Goal: Task Accomplishment & Management: Manage account settings

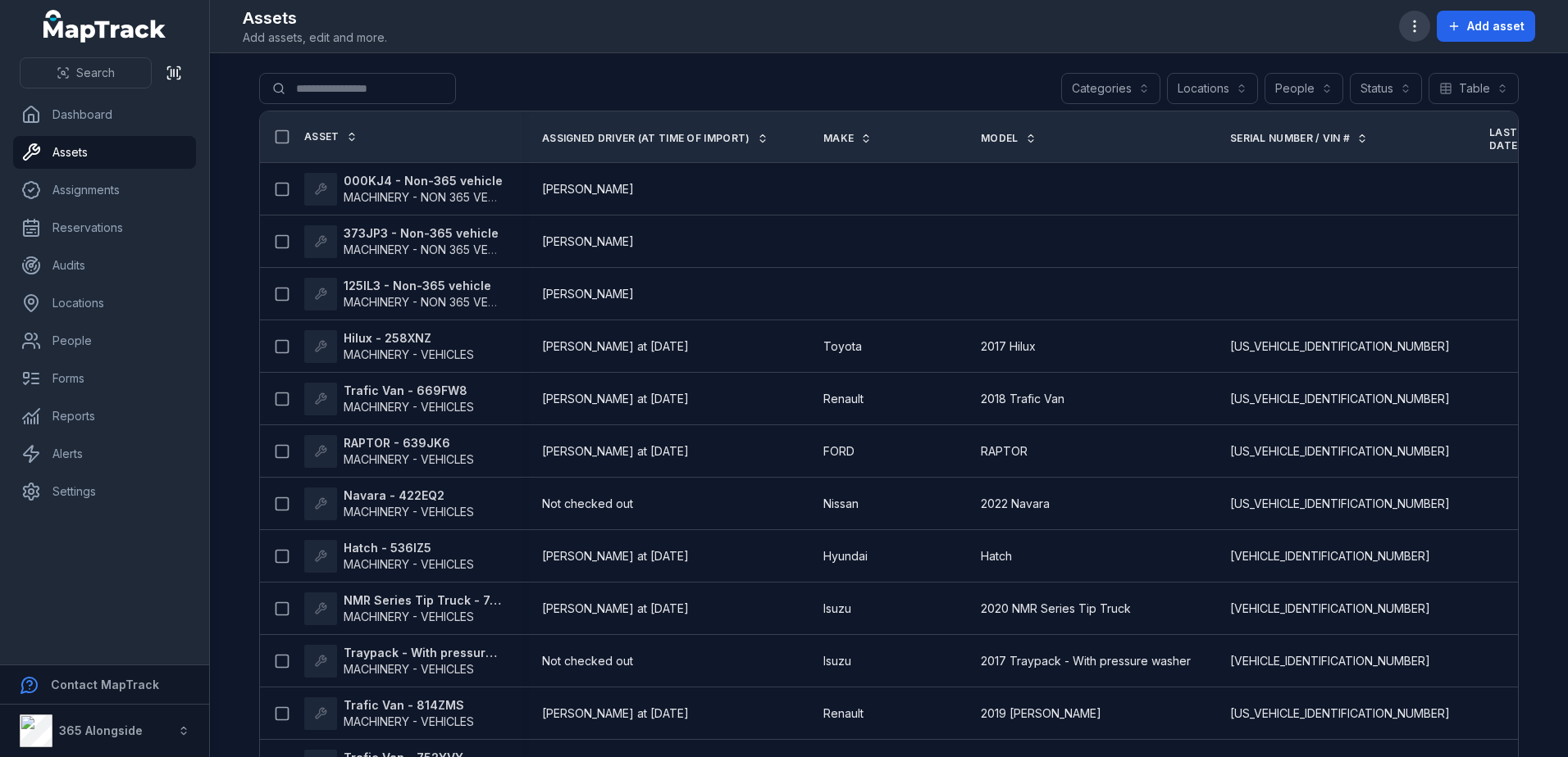
click at [1417, 25] on icon "button" at bounding box center [1414, 26] width 17 height 17
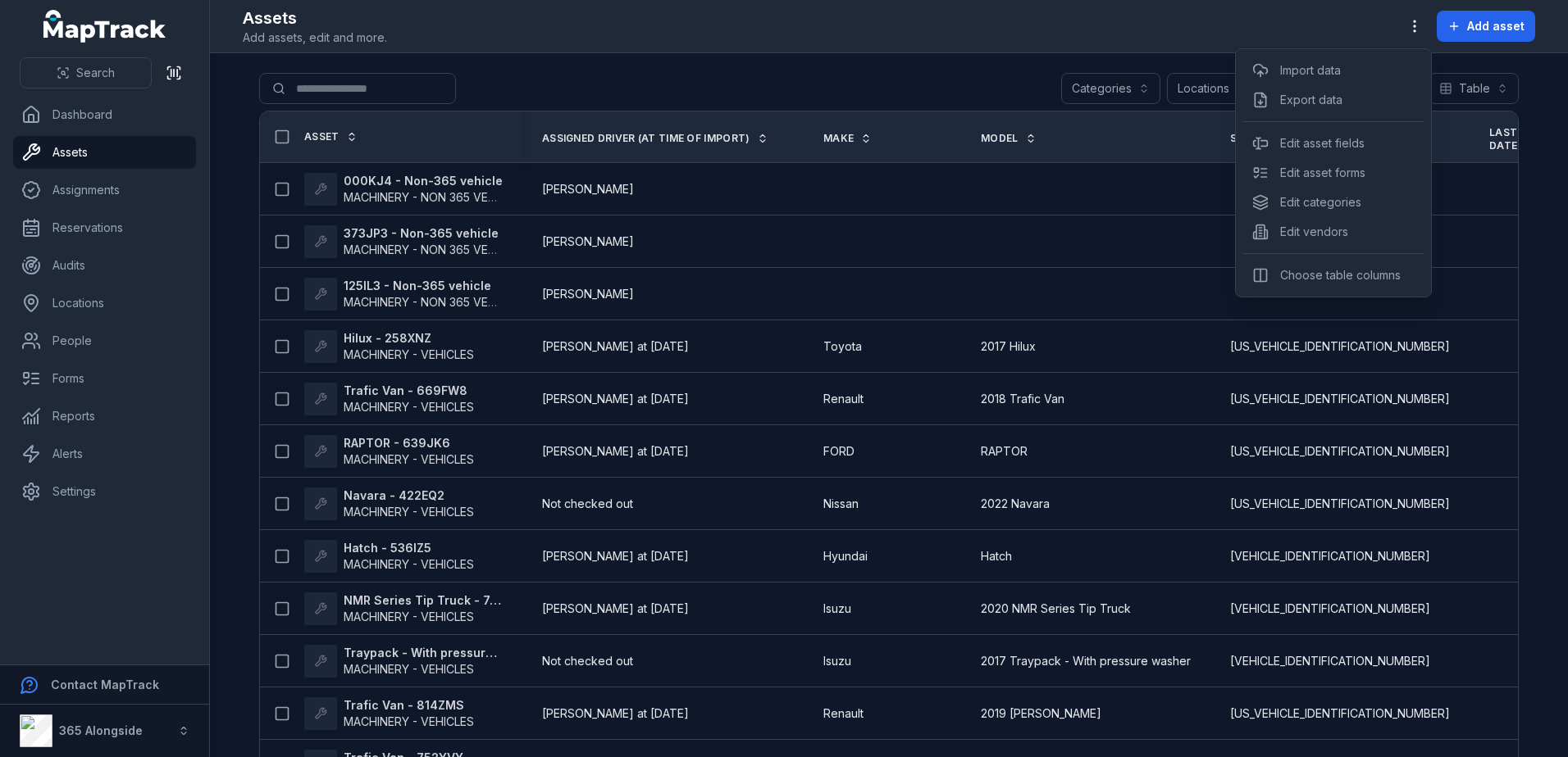
click at [1152, 37] on div "Assets Add assets, edit and more. Add asset" at bounding box center [889, 27] width 1292 height 39
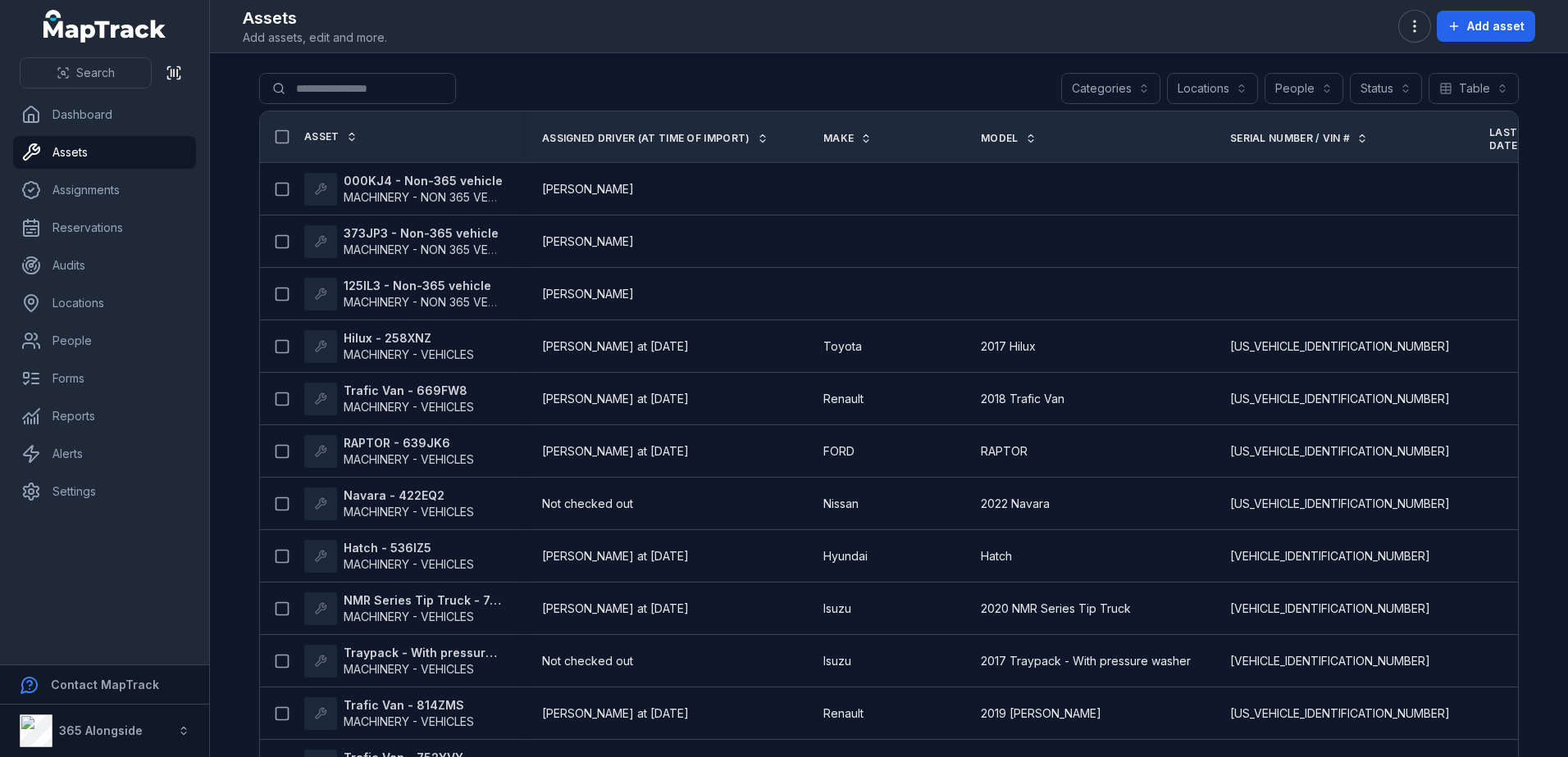
click at [1107, 90] on button "Categories" at bounding box center [1110, 89] width 100 height 32
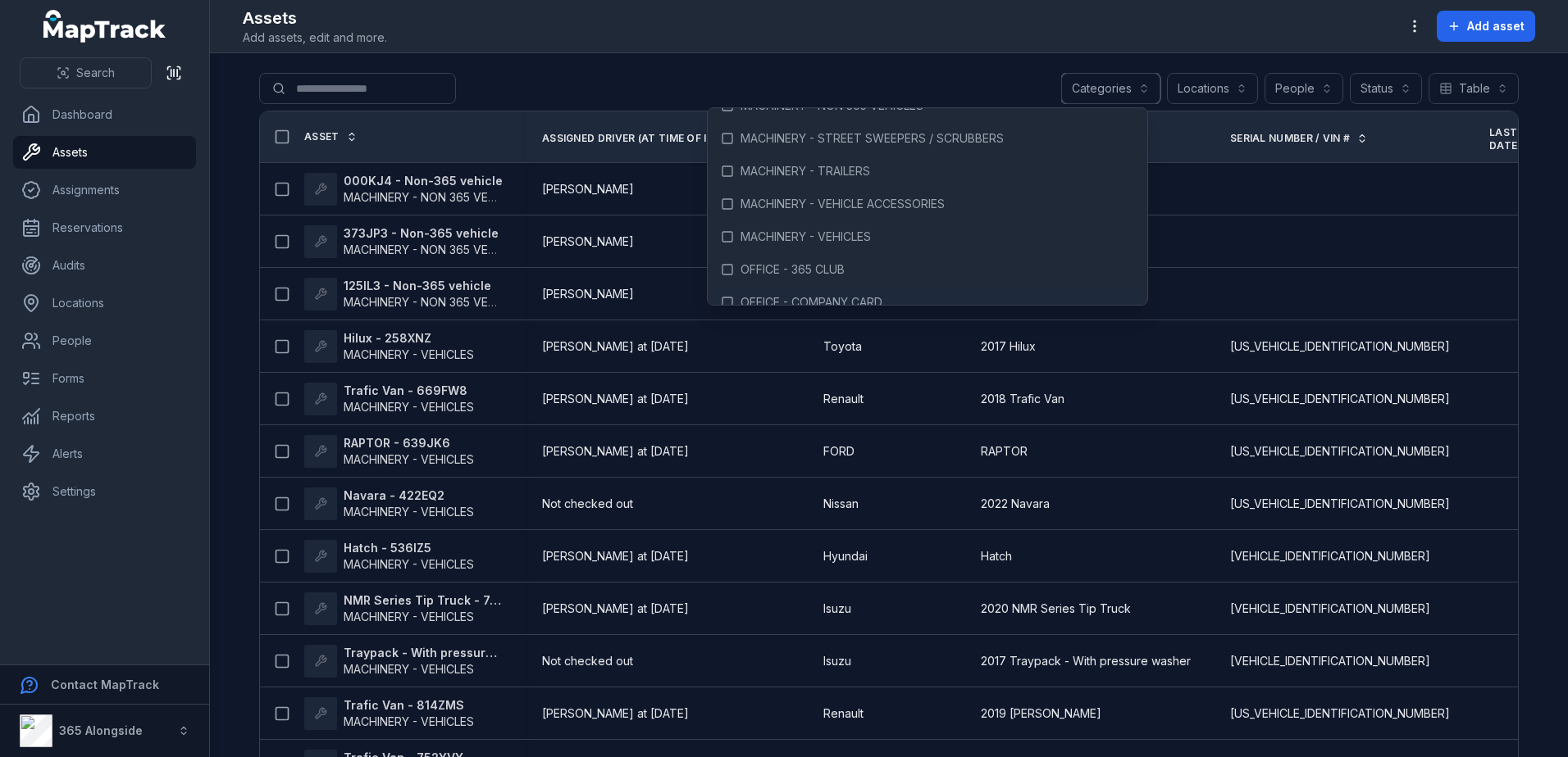
scroll to position [164, 0]
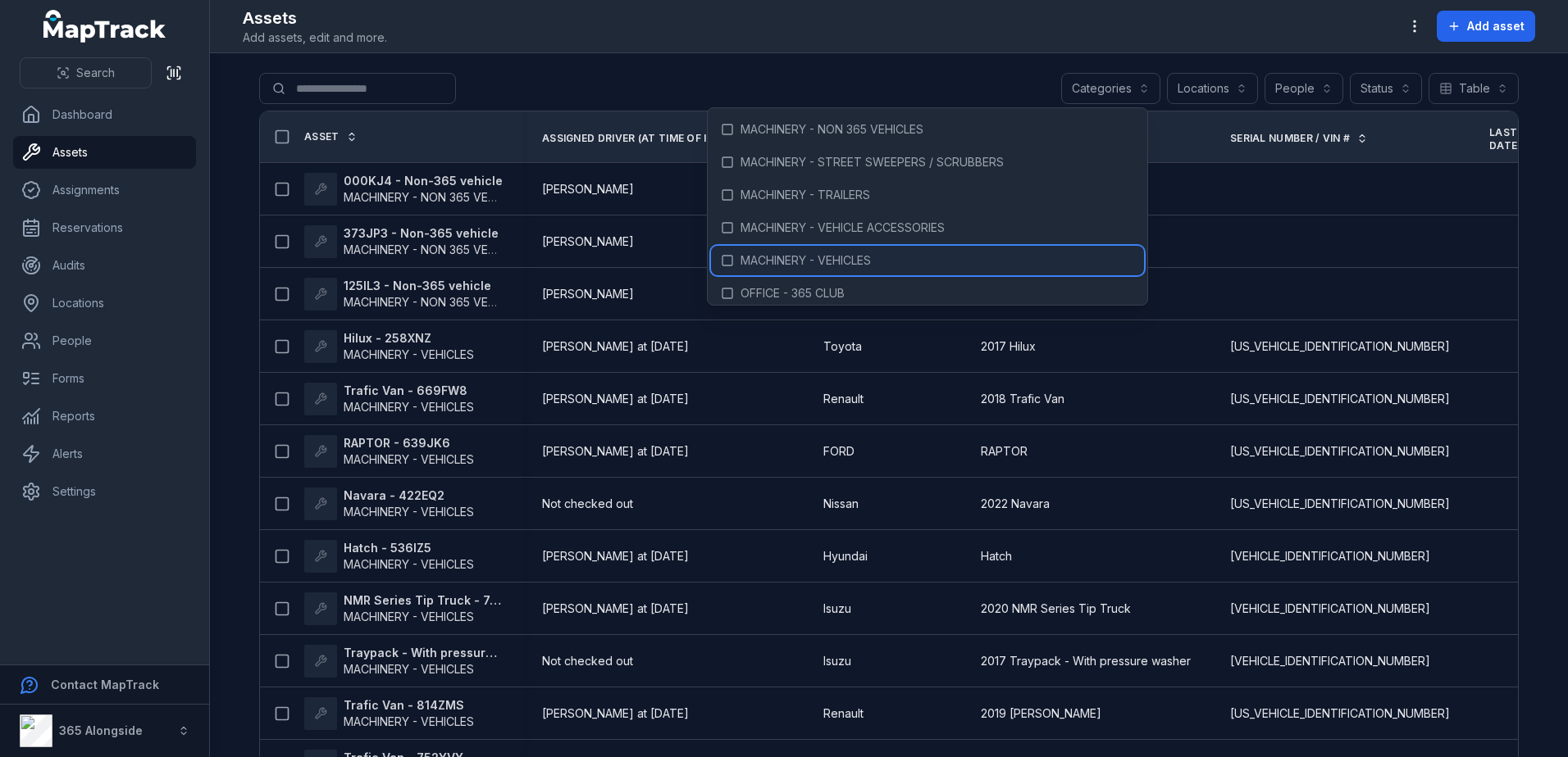
click at [795, 256] on span "MACHINERY - VEHICLES" at bounding box center [806, 260] width 130 height 17
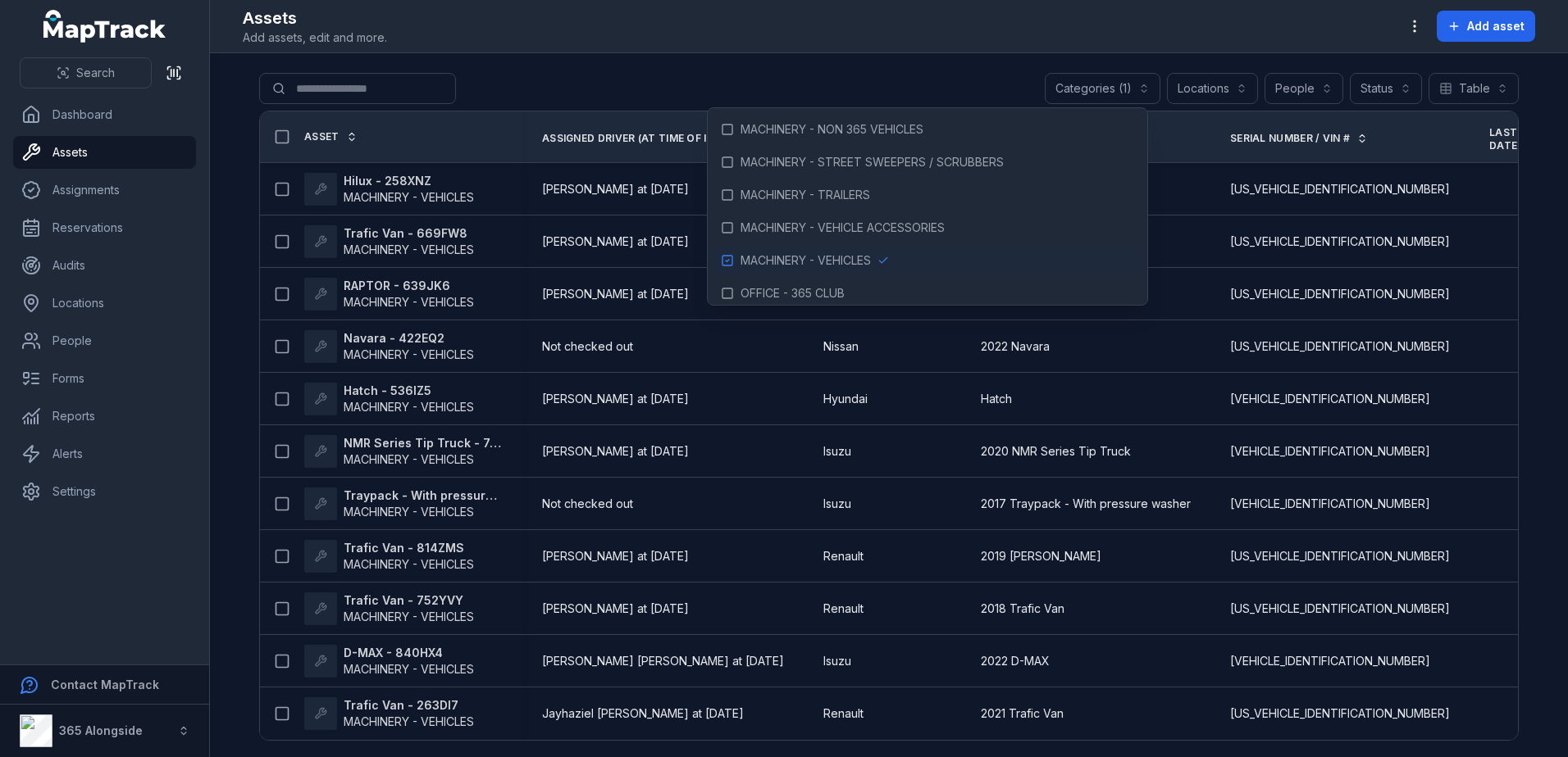
click at [533, 71] on main "**********" at bounding box center [889, 405] width 1358 height 704
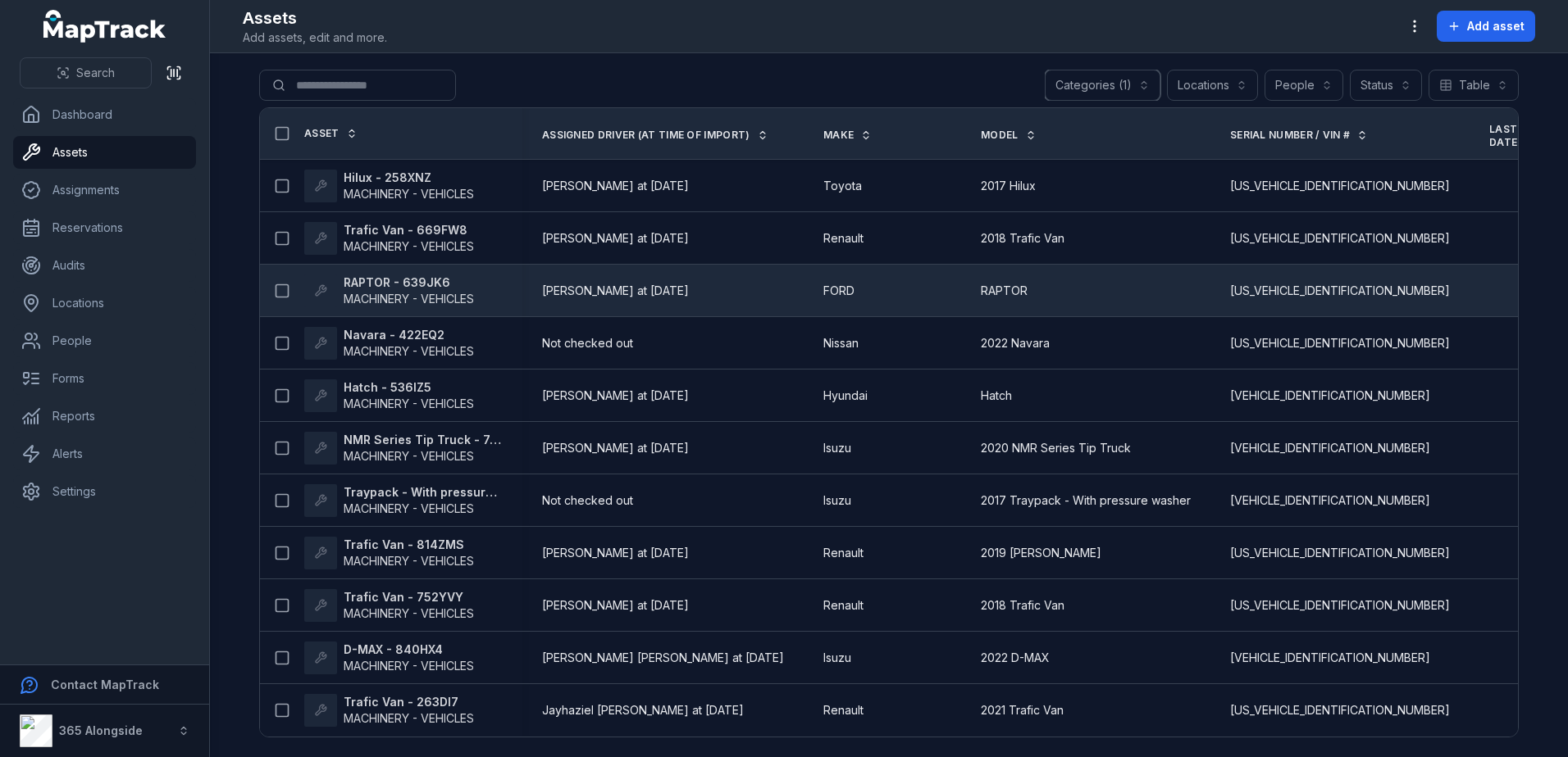
scroll to position [10, 0]
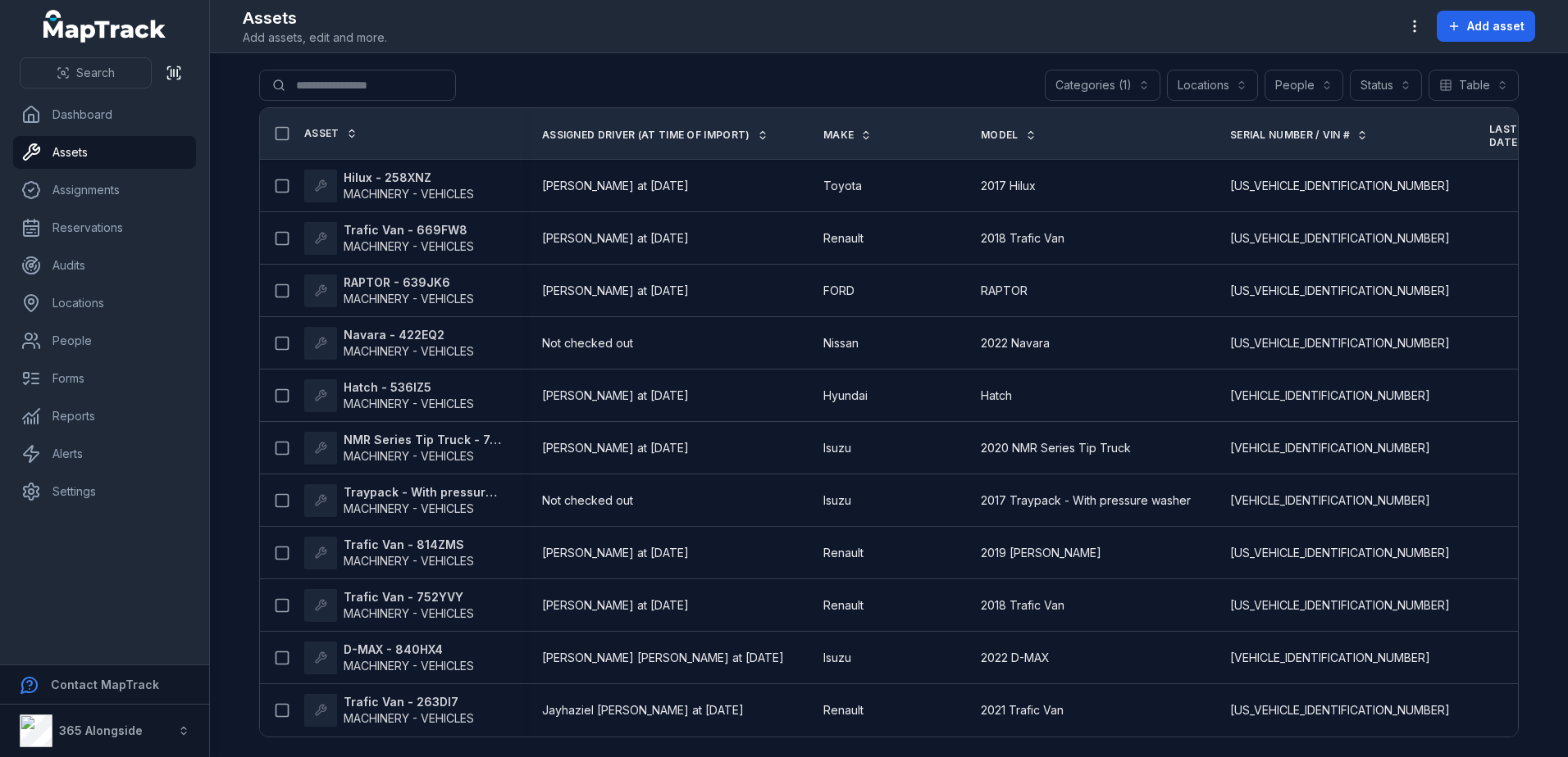
drag, startPoint x: 578, startPoint y: 740, endPoint x: 700, endPoint y: 746, distance: 122.1
click at [700, 746] on main "**********" at bounding box center [889, 405] width 1358 height 704
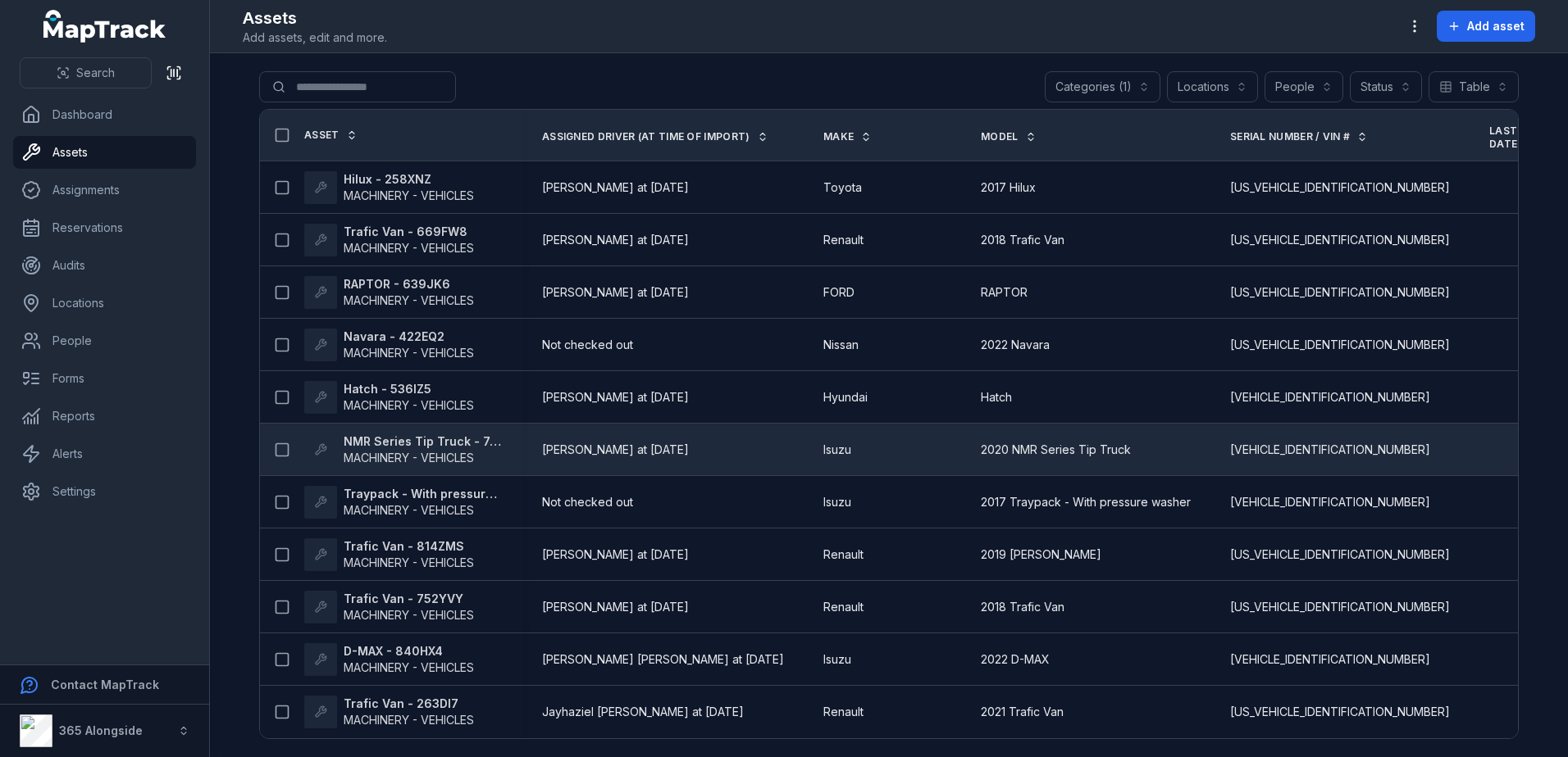
scroll to position [0, 0]
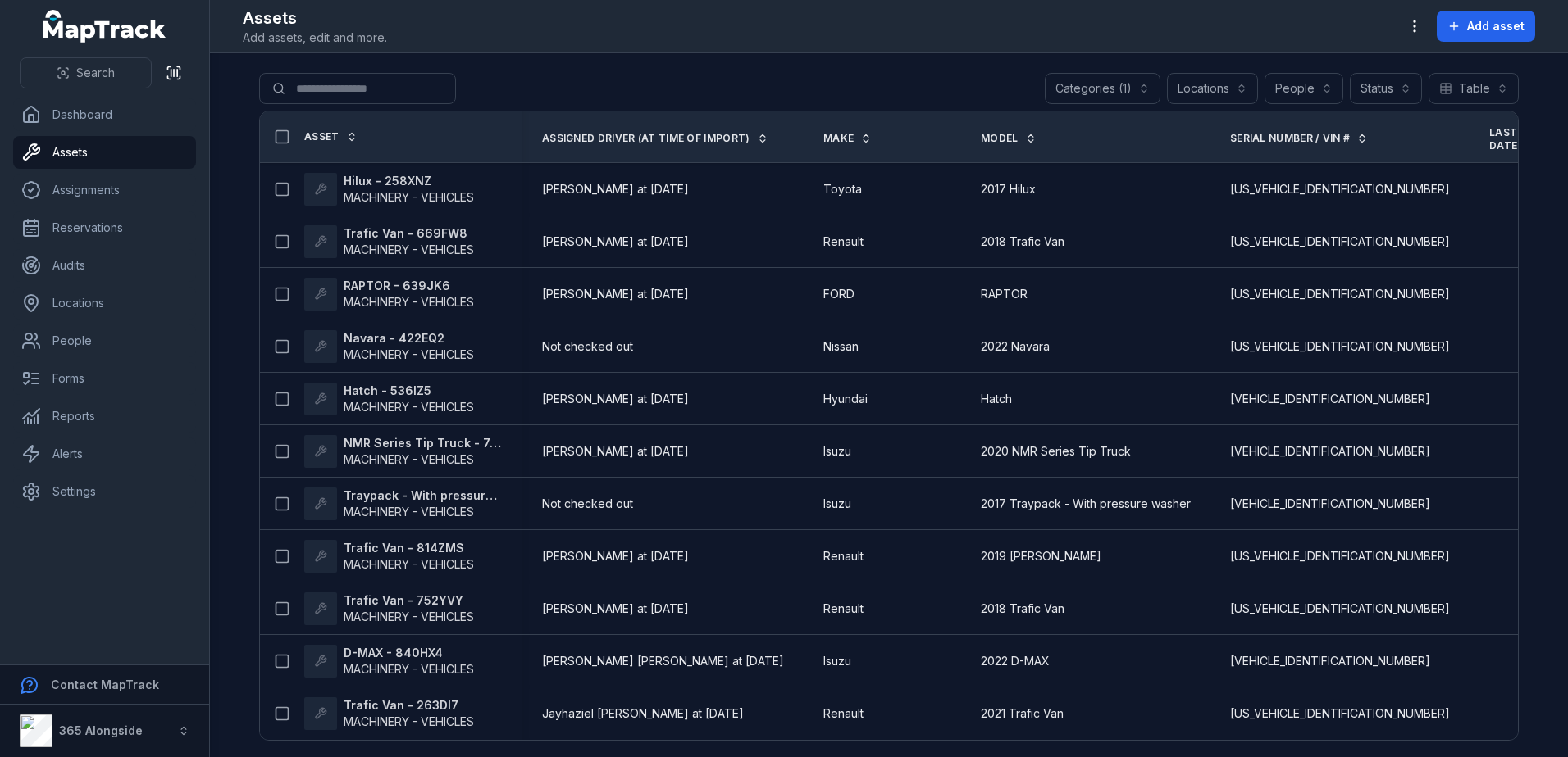
click at [1097, 99] on button "Categories (1)" at bounding box center [1102, 89] width 115 height 32
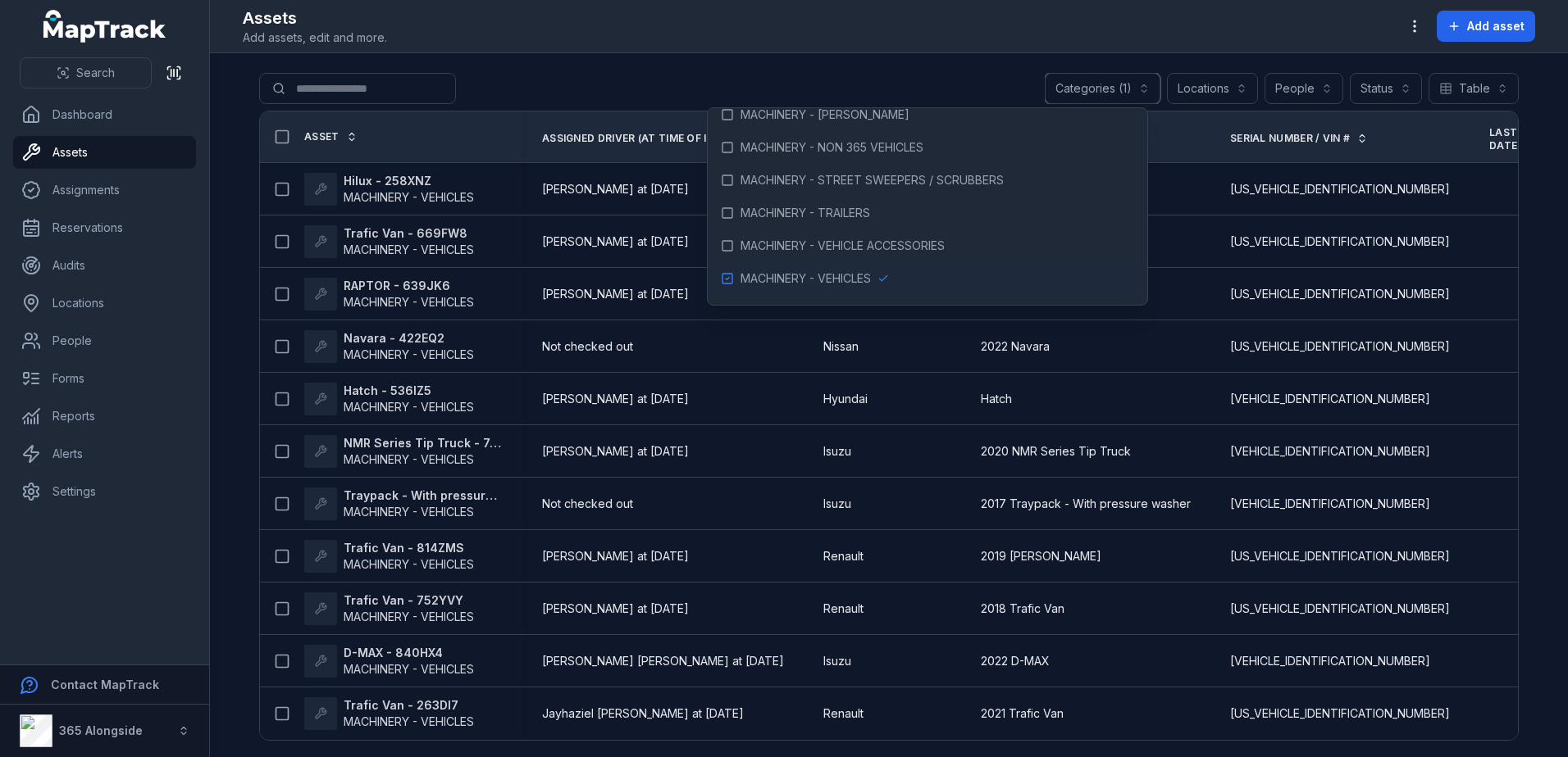
scroll to position [164, 0]
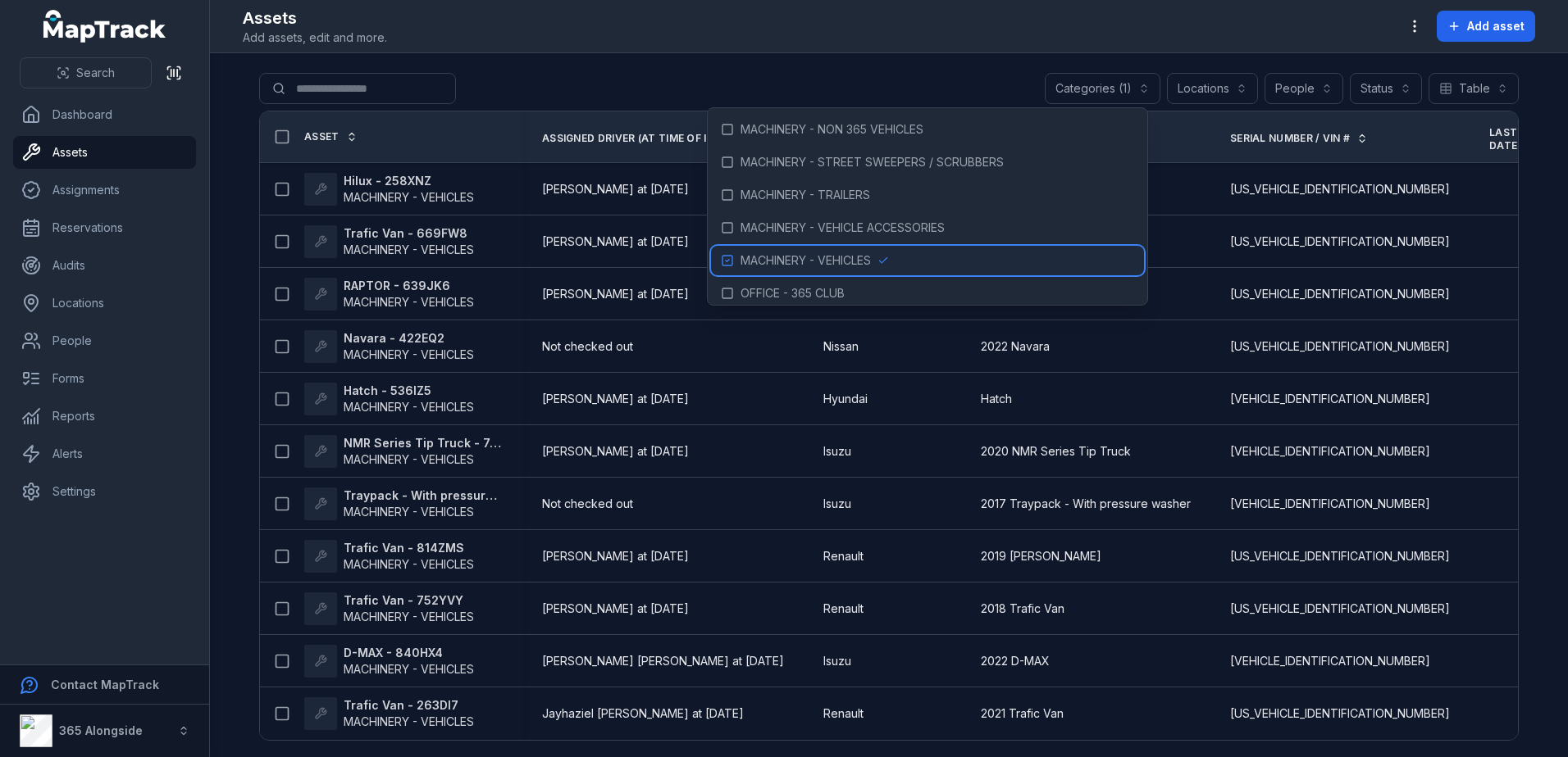
click at [731, 257] on icon at bounding box center [727, 260] width 13 height 13
click at [964, 66] on main "Search for assets Categories Locations People Status Table ***** Asset Assigned…" at bounding box center [889, 405] width 1358 height 704
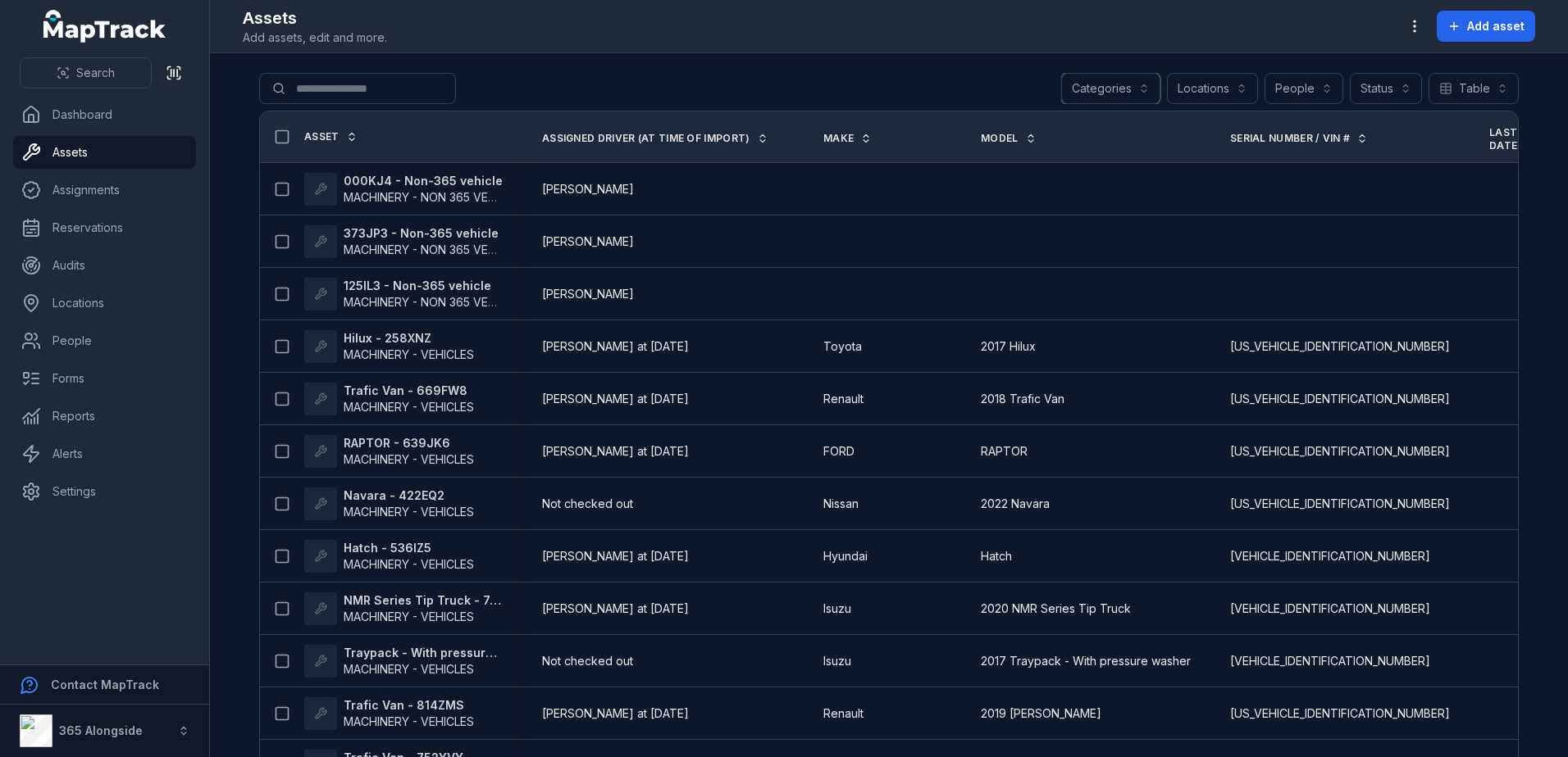
click at [1150, 90] on button "Categories" at bounding box center [1110, 89] width 100 height 32
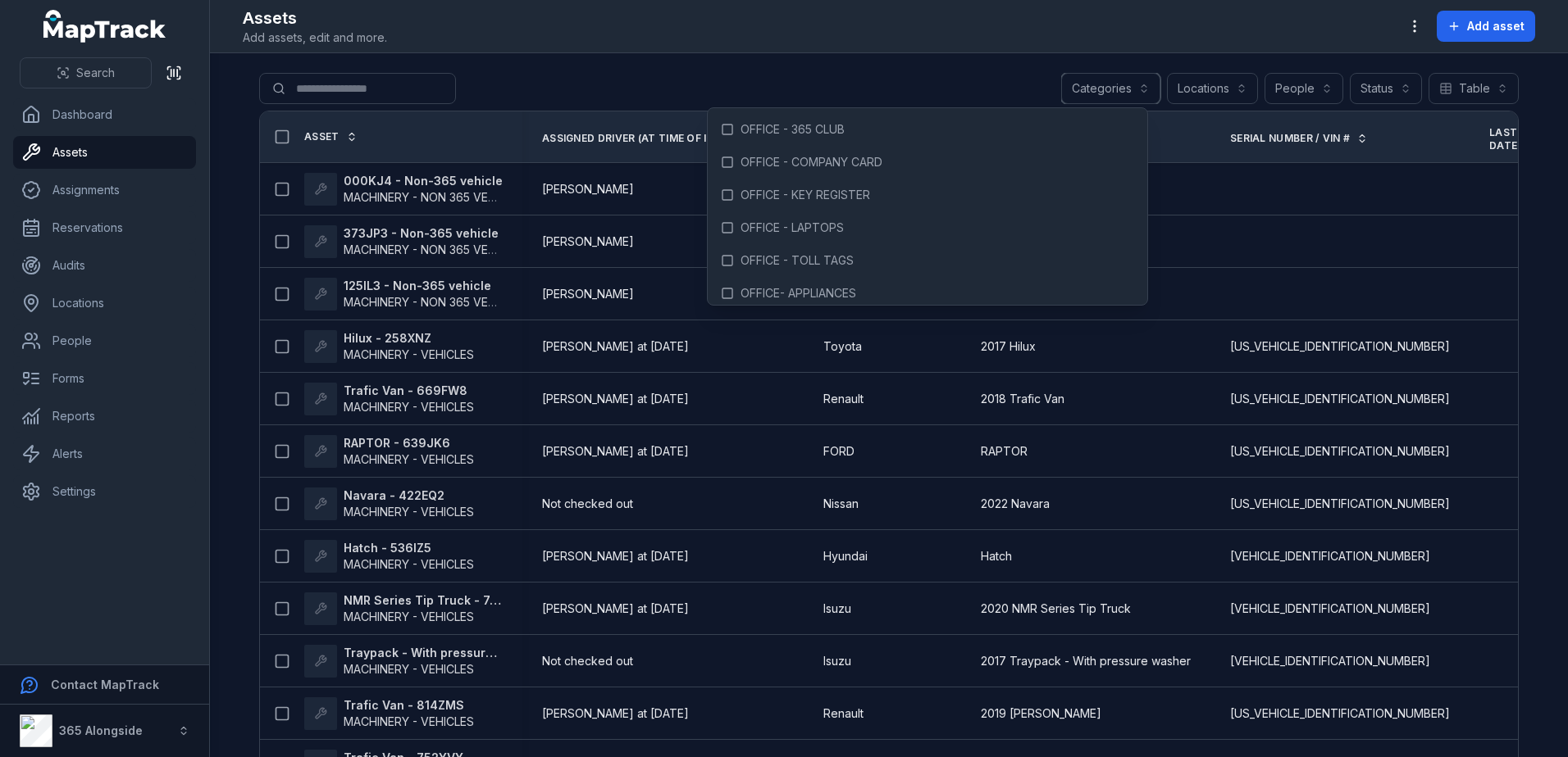
scroll to position [410, 0]
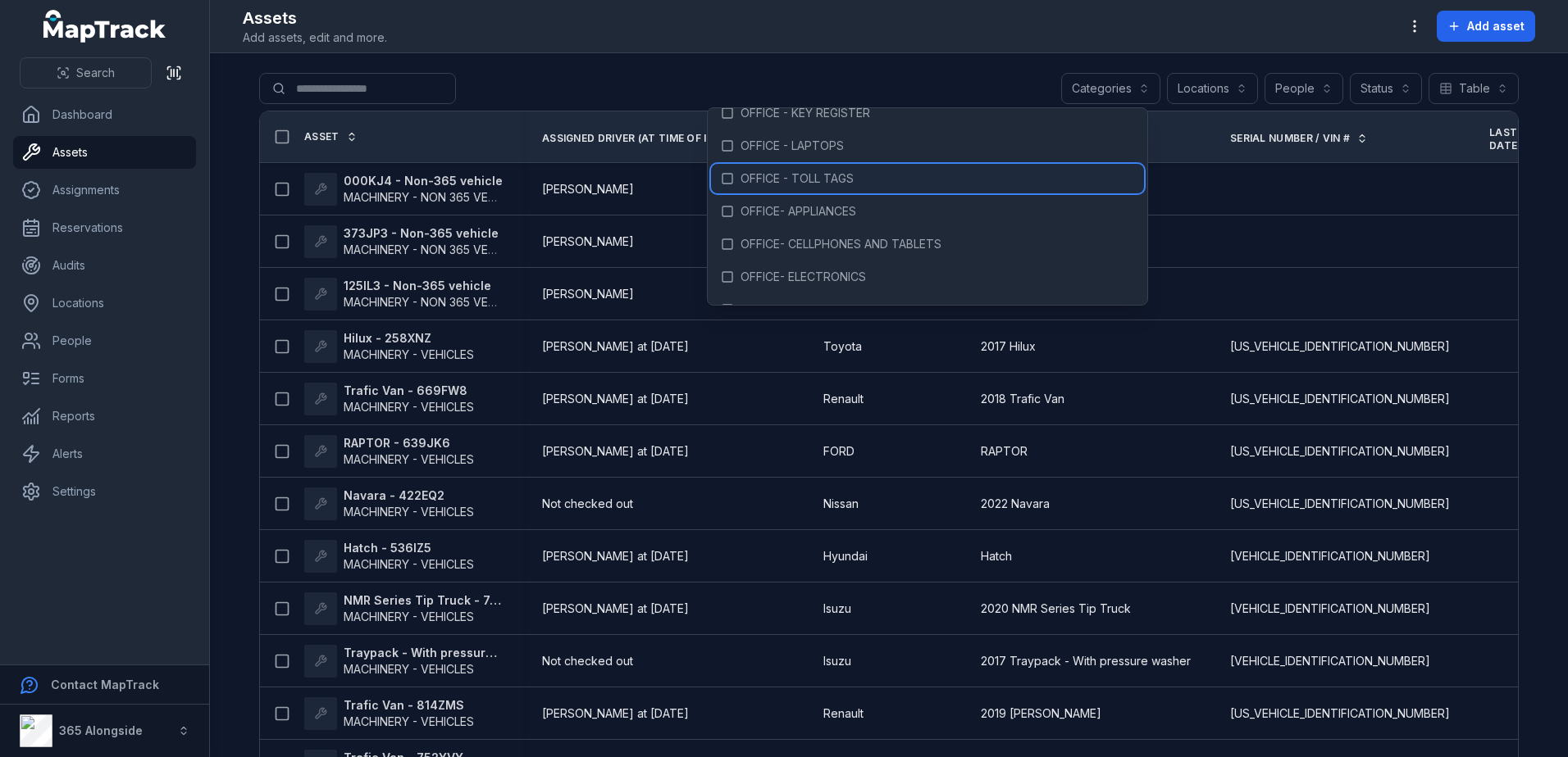
click at [822, 187] on div "OFFICE - TOLL TAGS" at bounding box center [927, 178] width 433 height 30
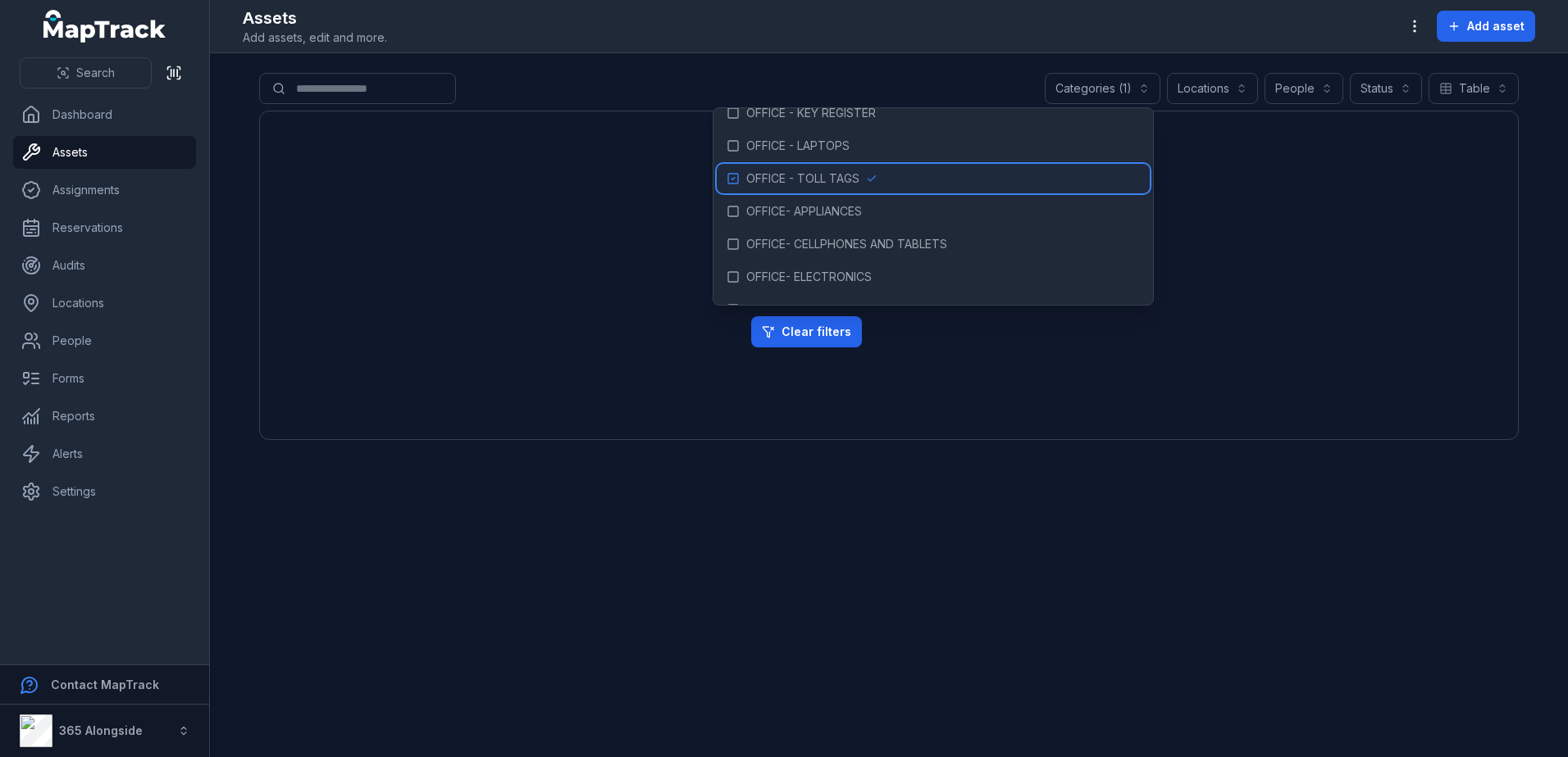
click at [815, 175] on span "OFFICE - TOLL TAGS" at bounding box center [803, 178] width 113 height 17
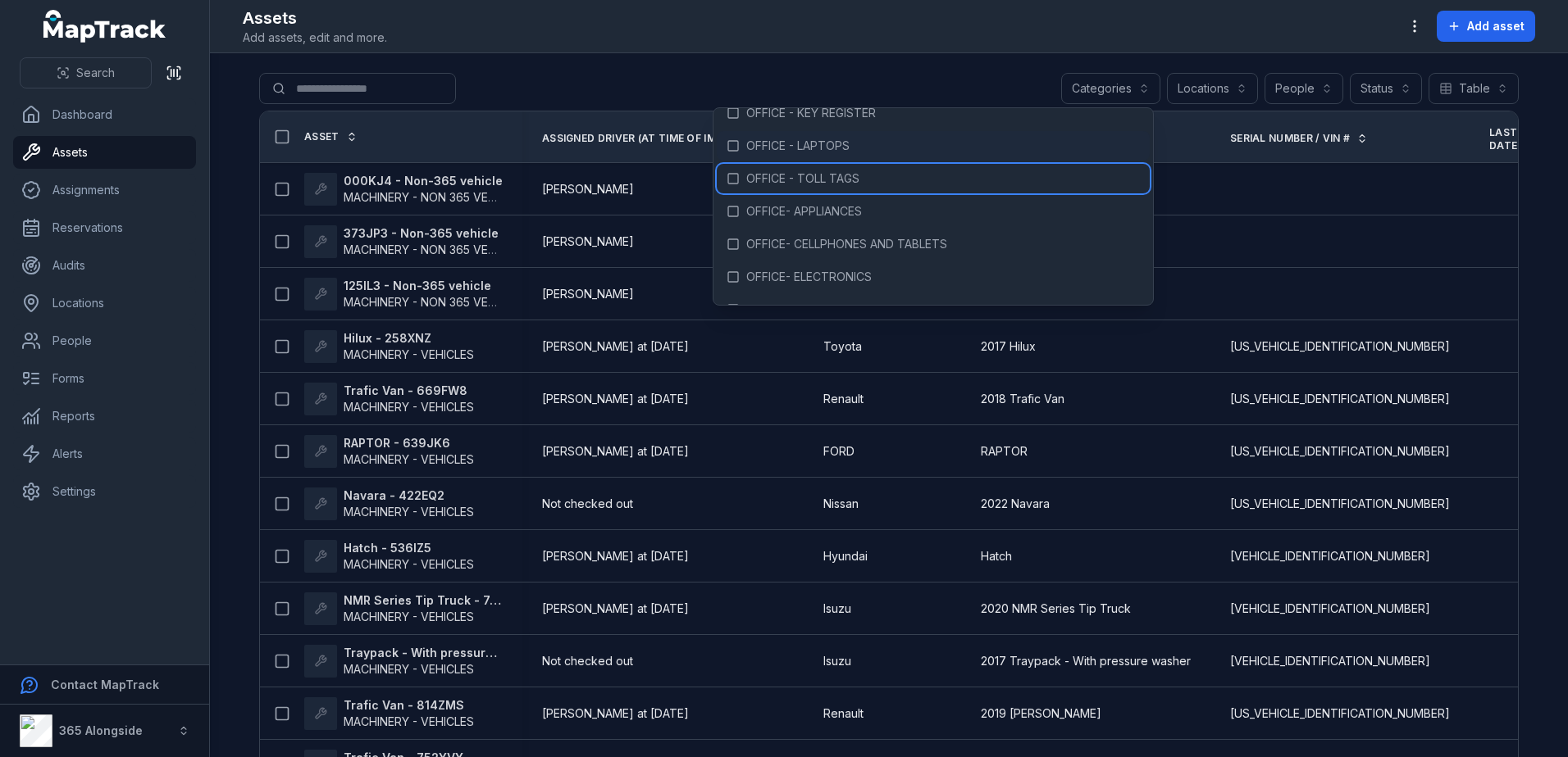
scroll to position [328, 0]
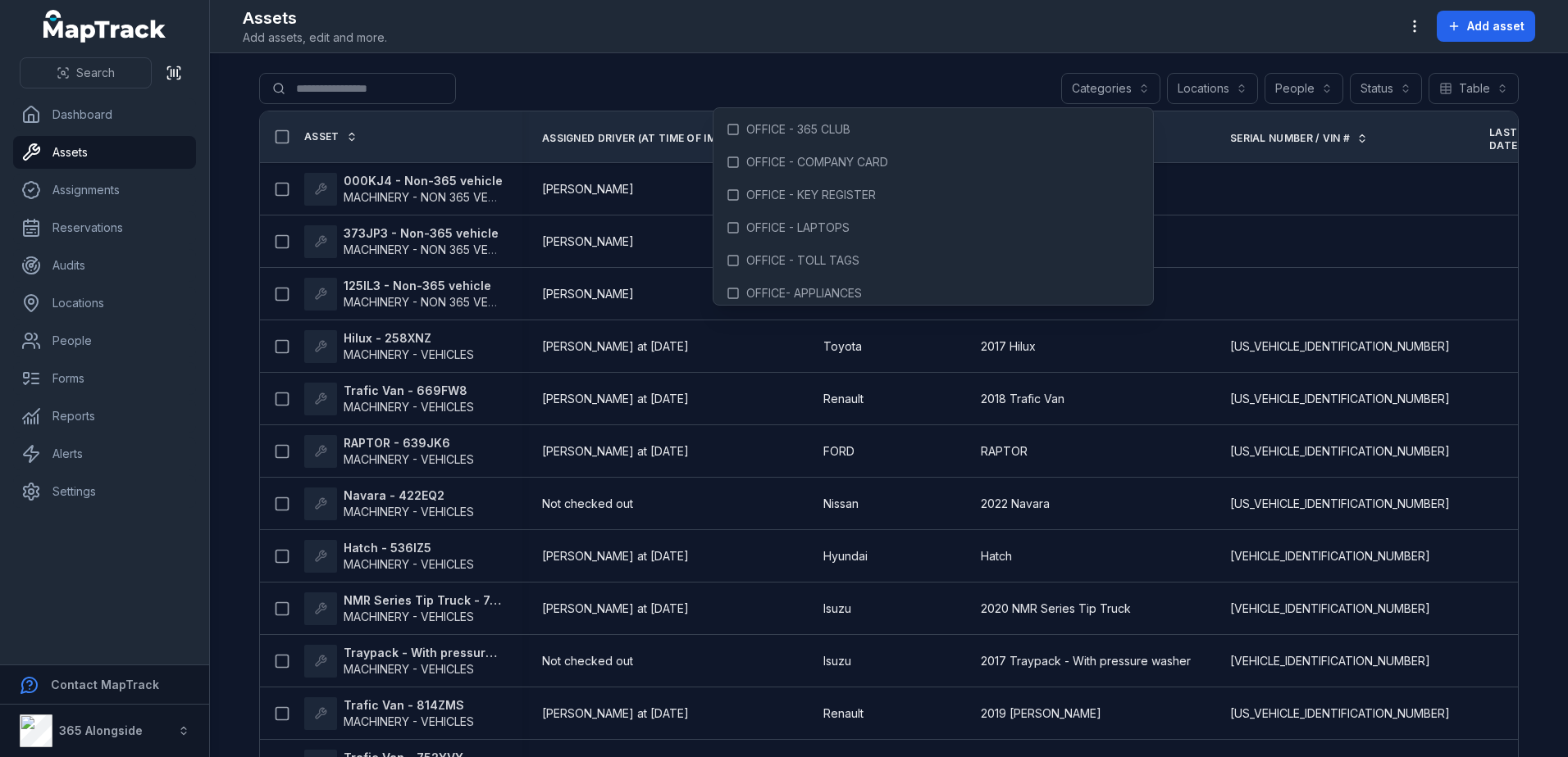
click at [673, 70] on main "Search for assets Categories Locations People Status Table ***** Asset Assigned…" at bounding box center [889, 405] width 1358 height 704
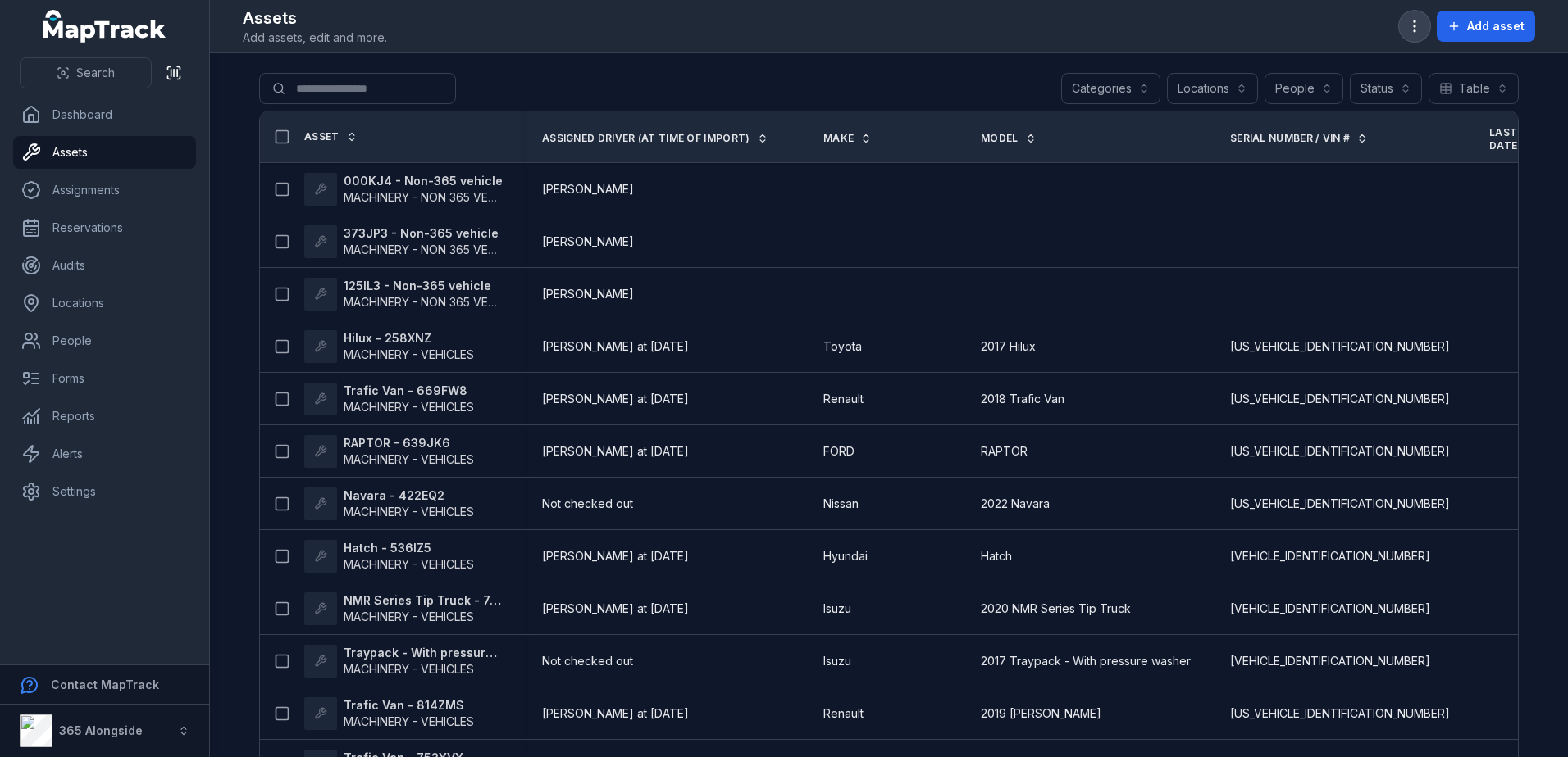
click at [1428, 22] on button "button" at bounding box center [1414, 27] width 32 height 32
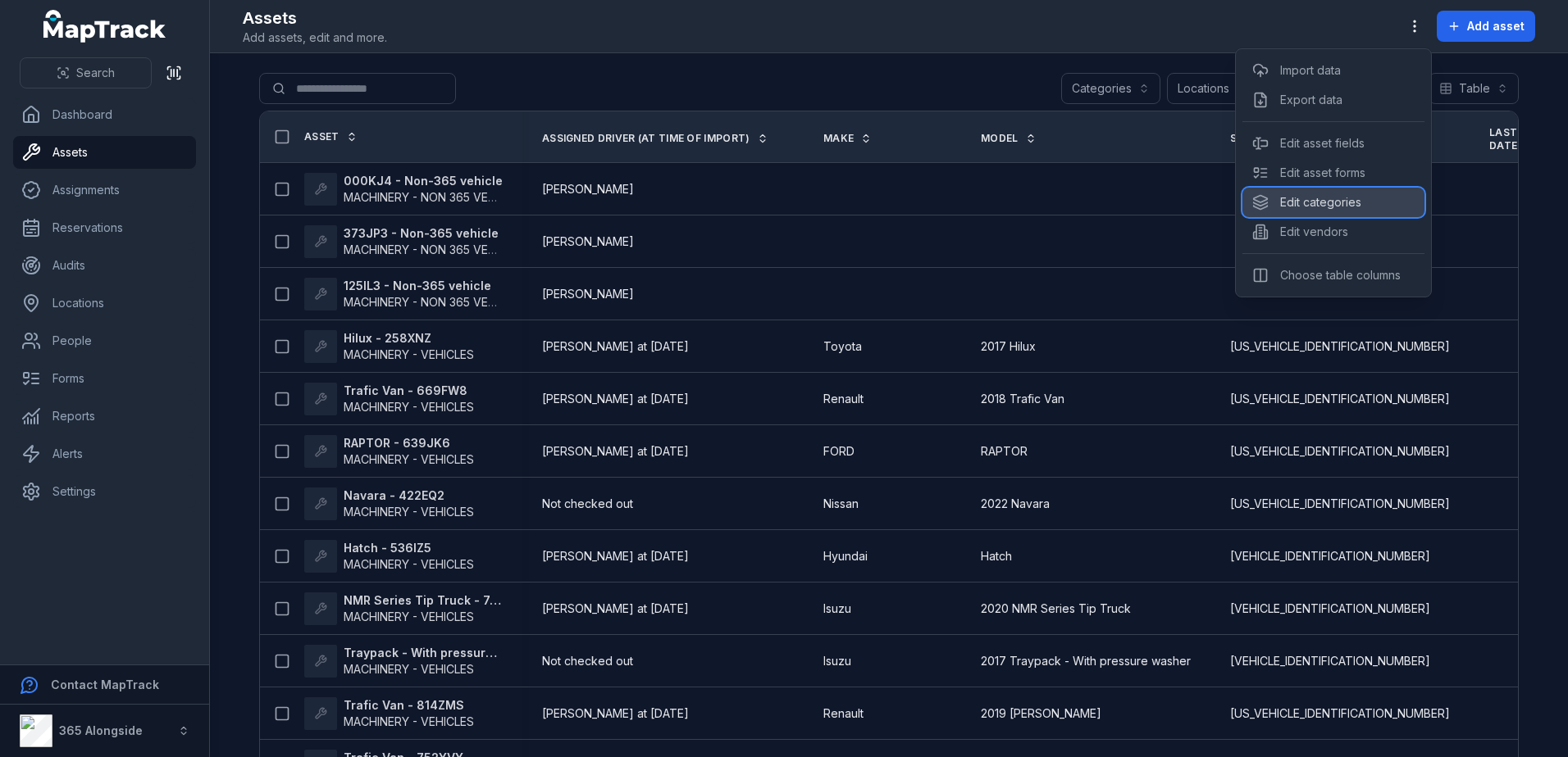
click at [1359, 210] on div "Edit categories" at bounding box center [1333, 202] width 182 height 30
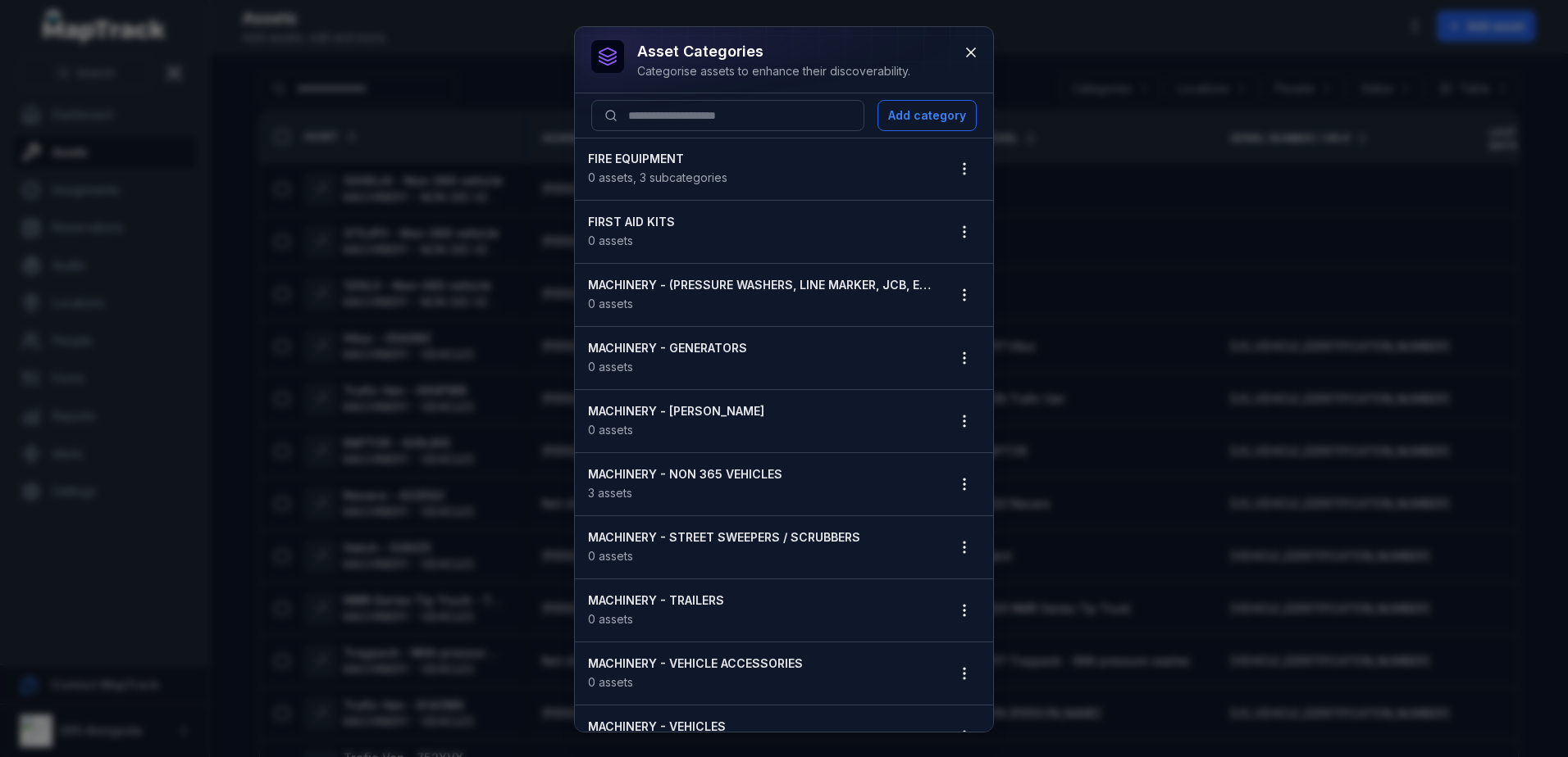
click at [707, 473] on strong "MACHINERY - NON 365 VEHICLES" at bounding box center [759, 474] width 344 height 17
click at [958, 486] on icon "button" at bounding box center [963, 484] width 17 height 17
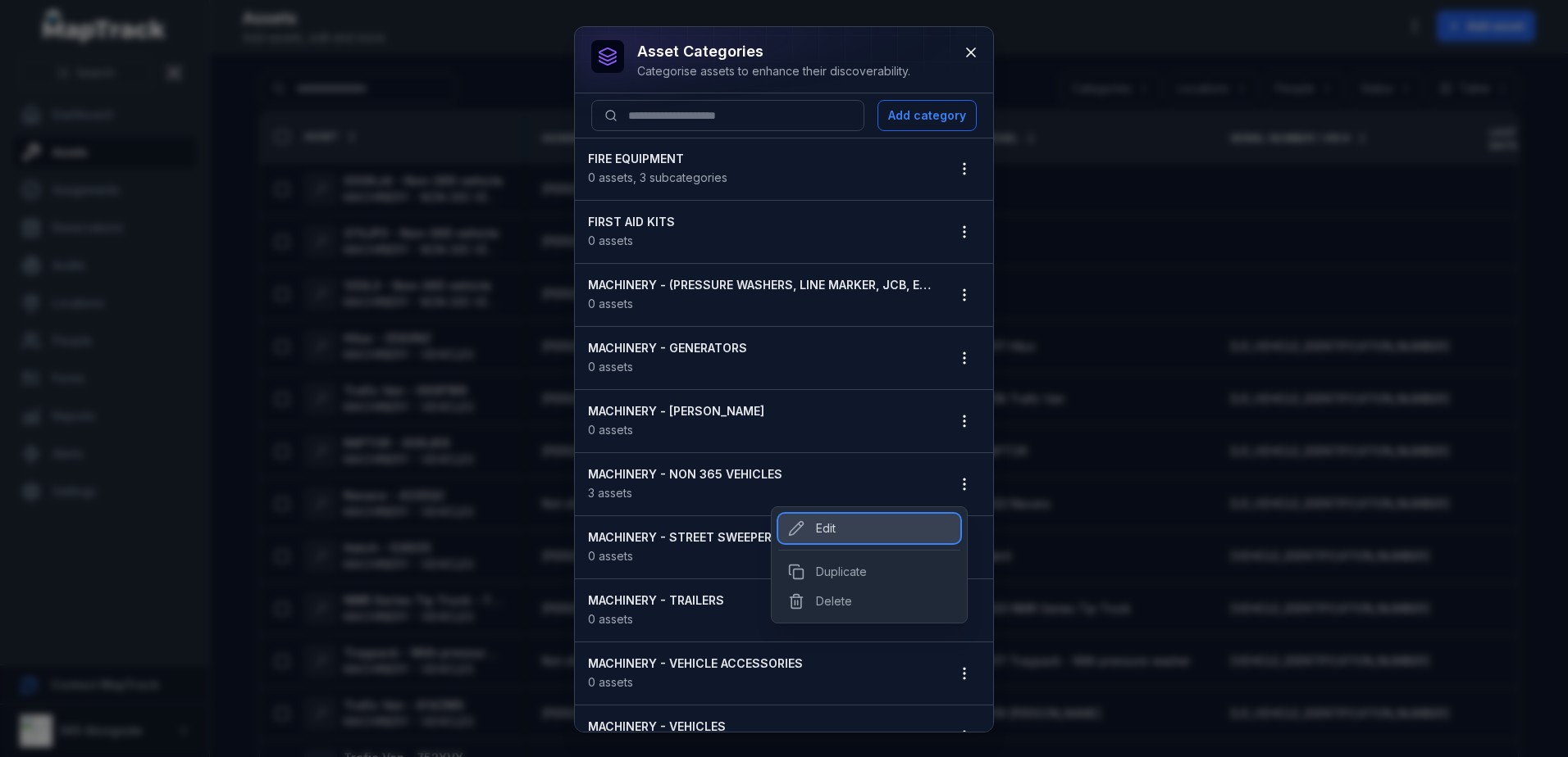
click at [880, 522] on div "Edit" at bounding box center [869, 528] width 182 height 30
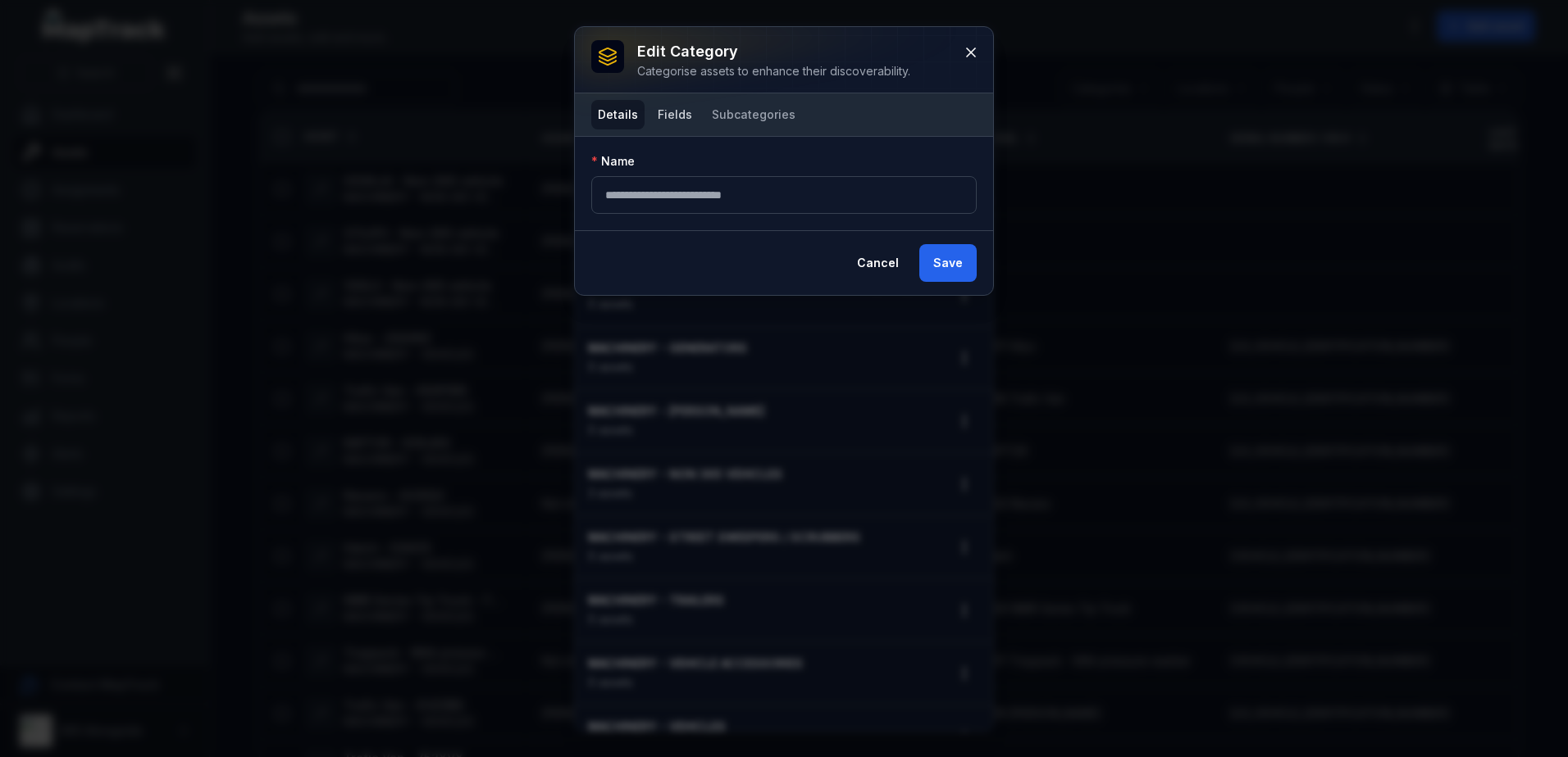
click at [677, 122] on button "Fields" at bounding box center [675, 114] width 47 height 30
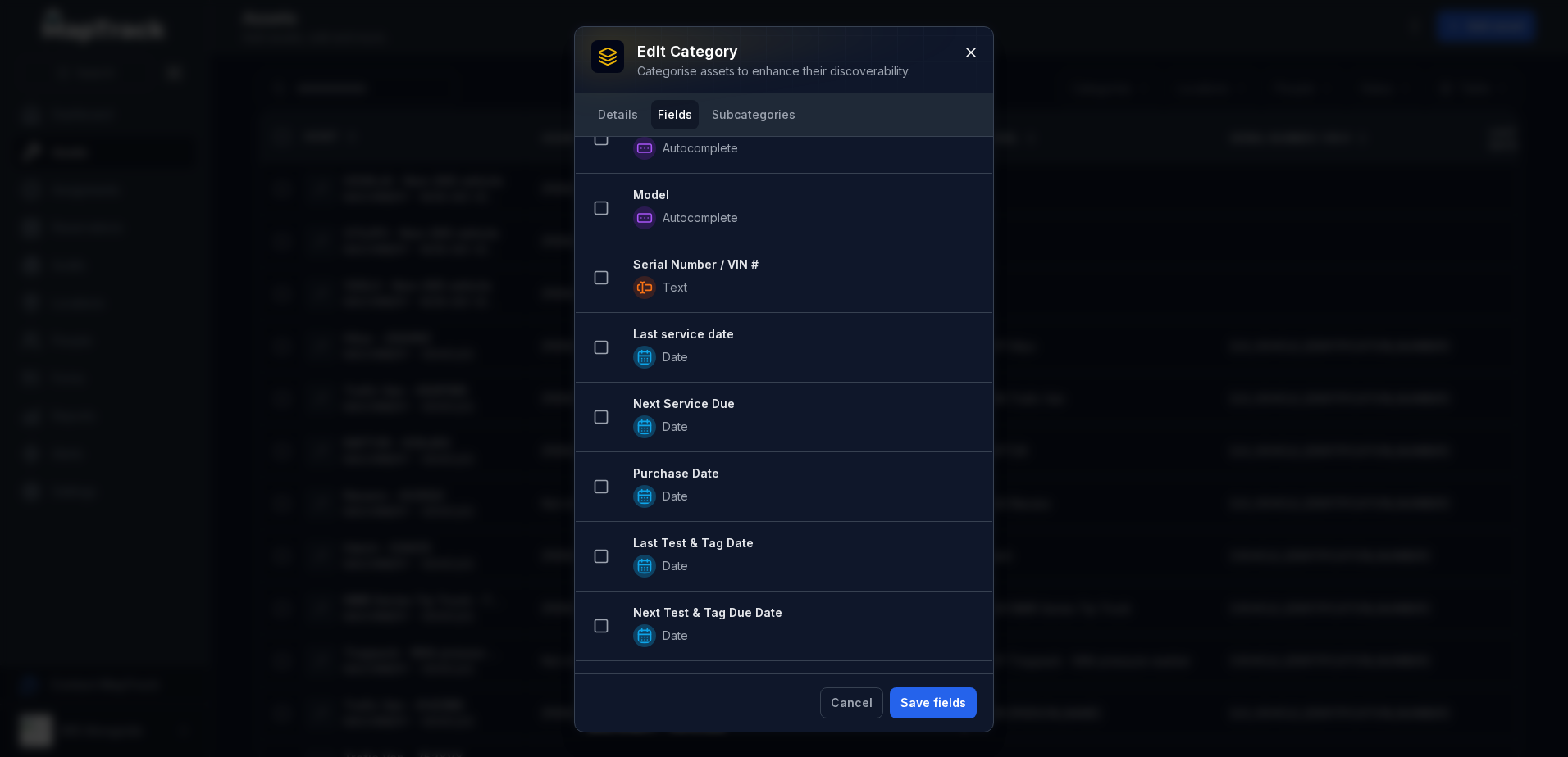
scroll to position [0, 0]
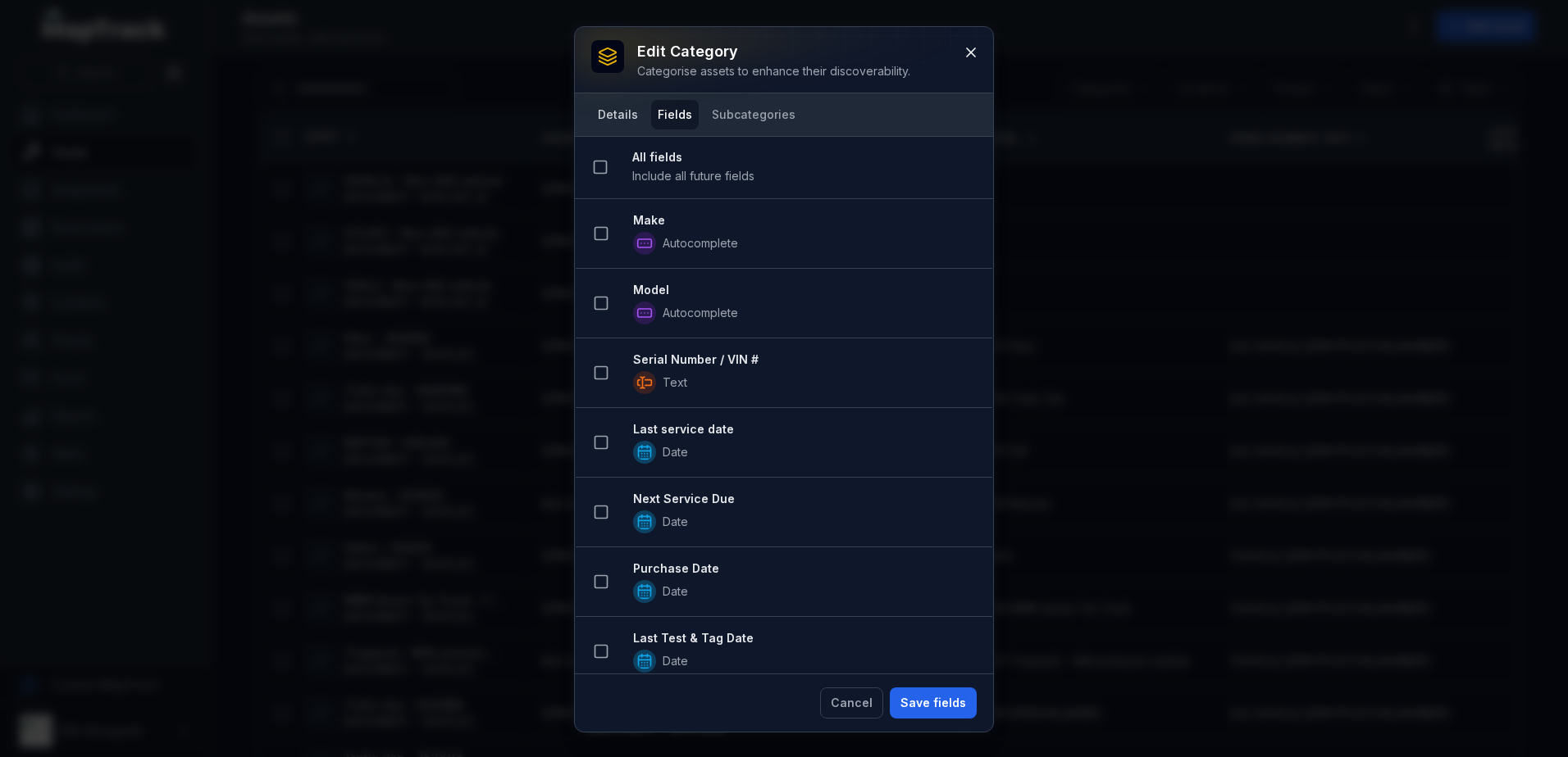
click at [617, 119] on button "Details" at bounding box center [617, 114] width 53 height 30
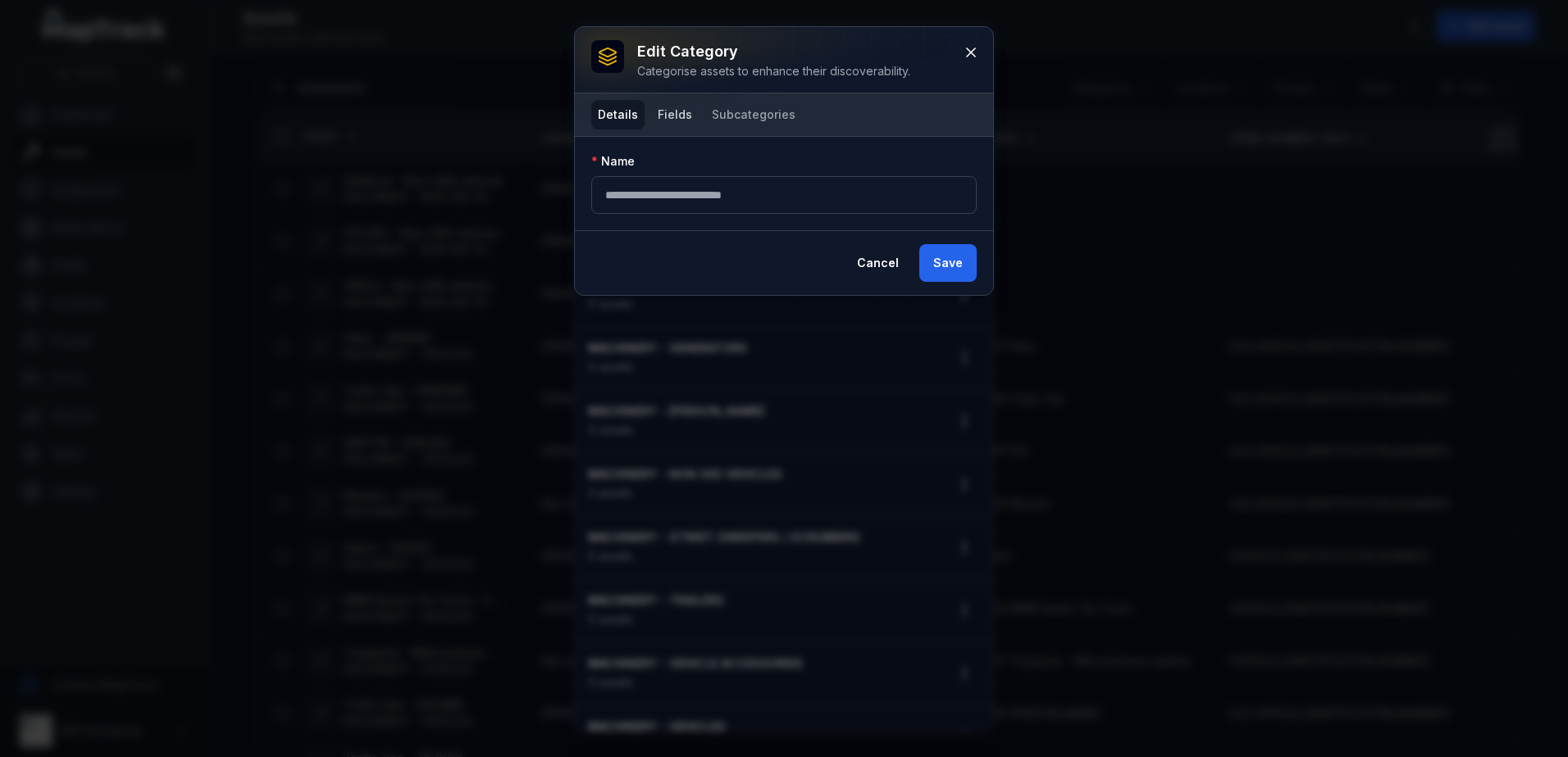
click at [667, 119] on button "Fields" at bounding box center [675, 114] width 47 height 30
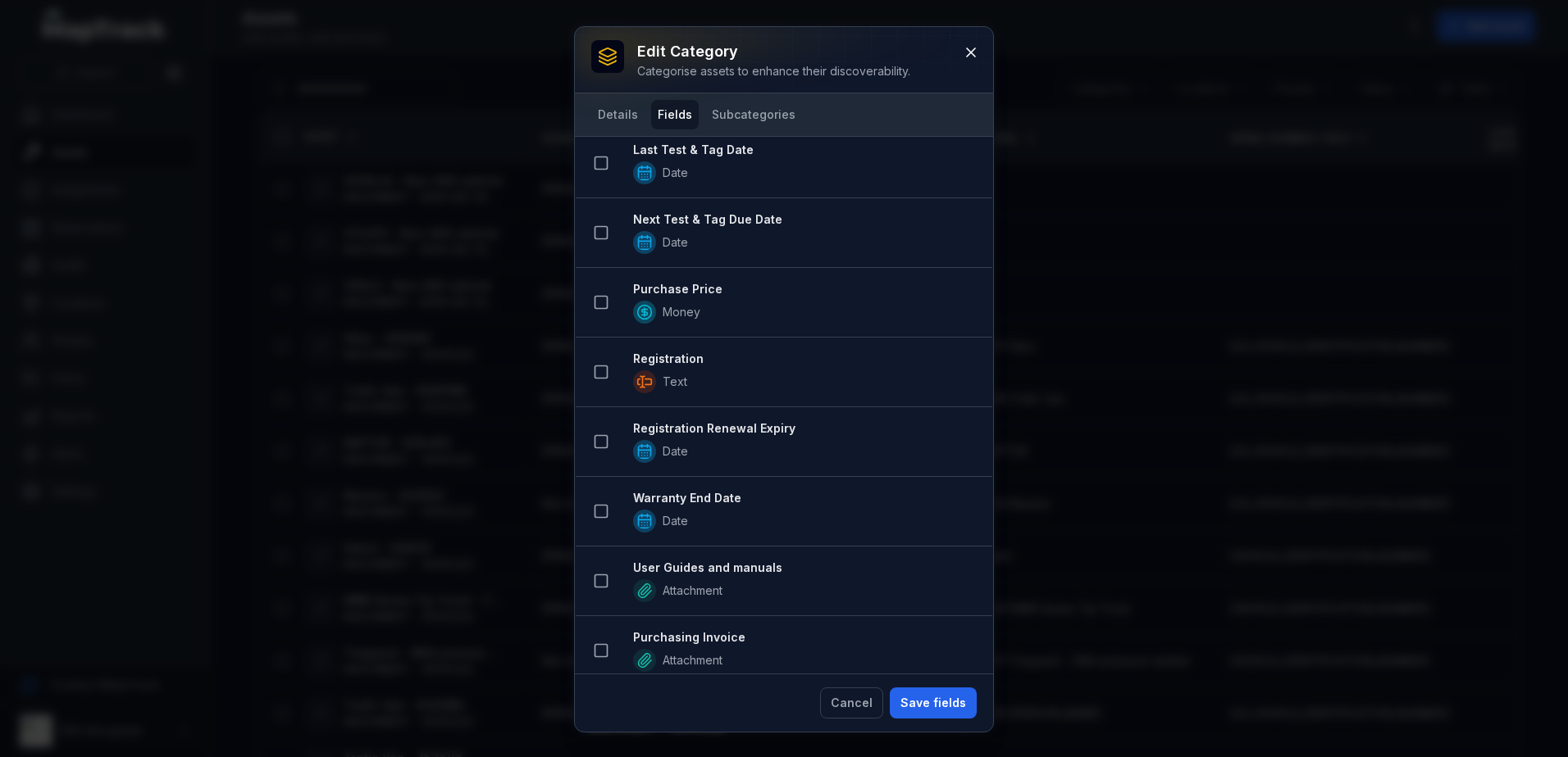
scroll to position [492, 0]
click at [601, 358] on button at bounding box center [602, 369] width 32 height 32
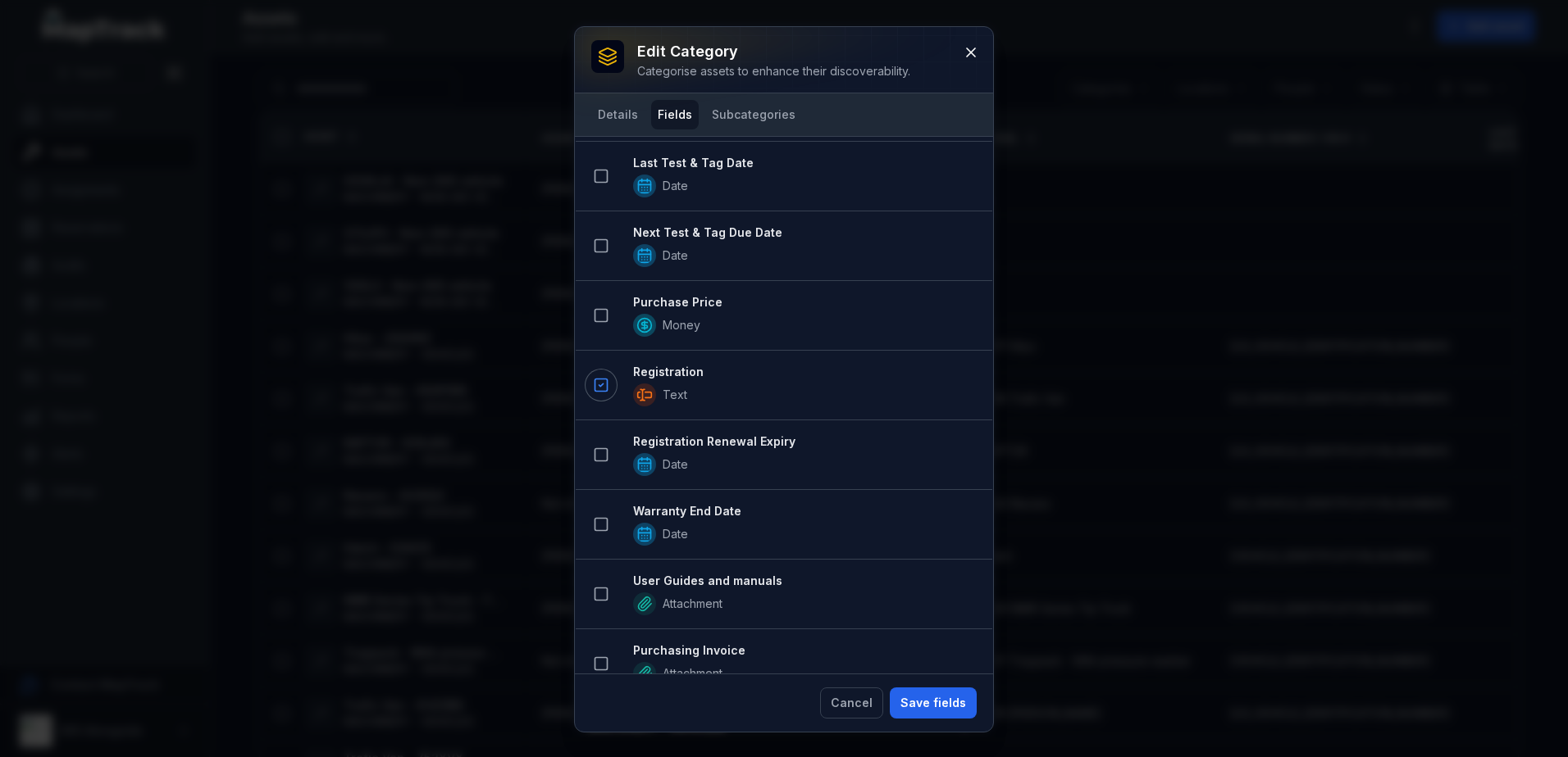
scroll to position [577, 0]
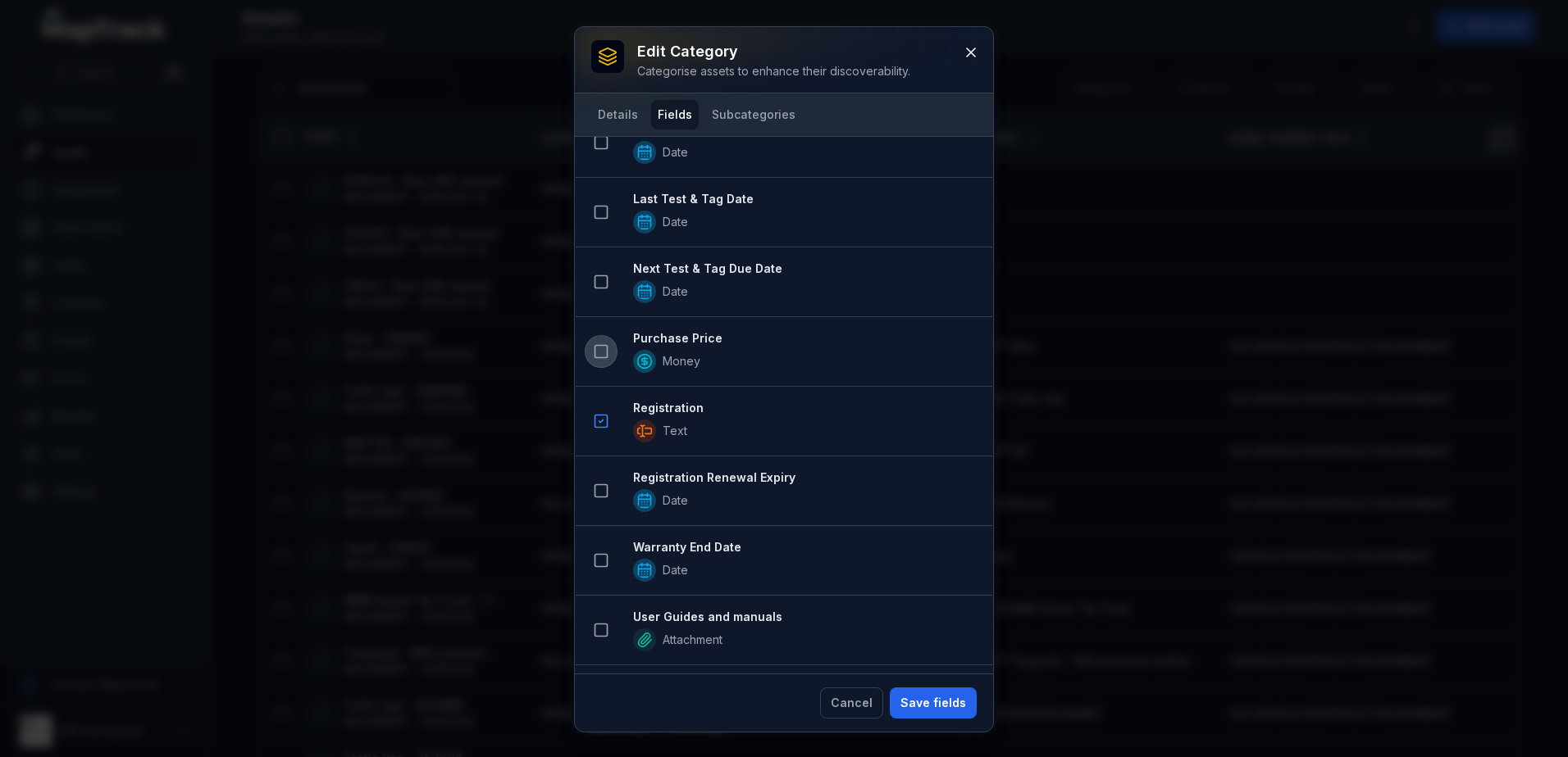
click at [605, 351] on icon at bounding box center [601, 351] width 17 height 17
click at [611, 284] on button at bounding box center [602, 282] width 32 height 32
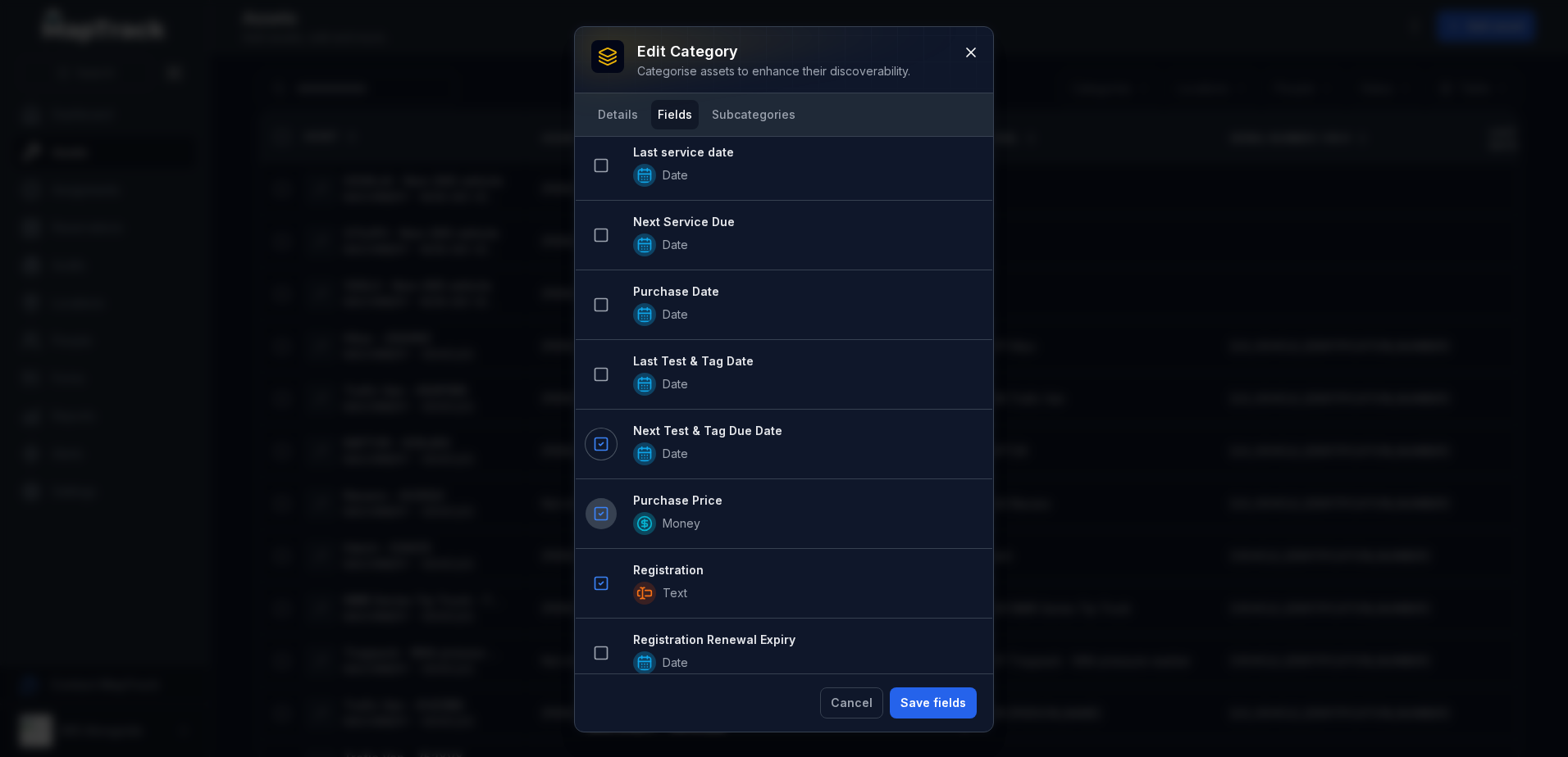
scroll to position [574, 0]
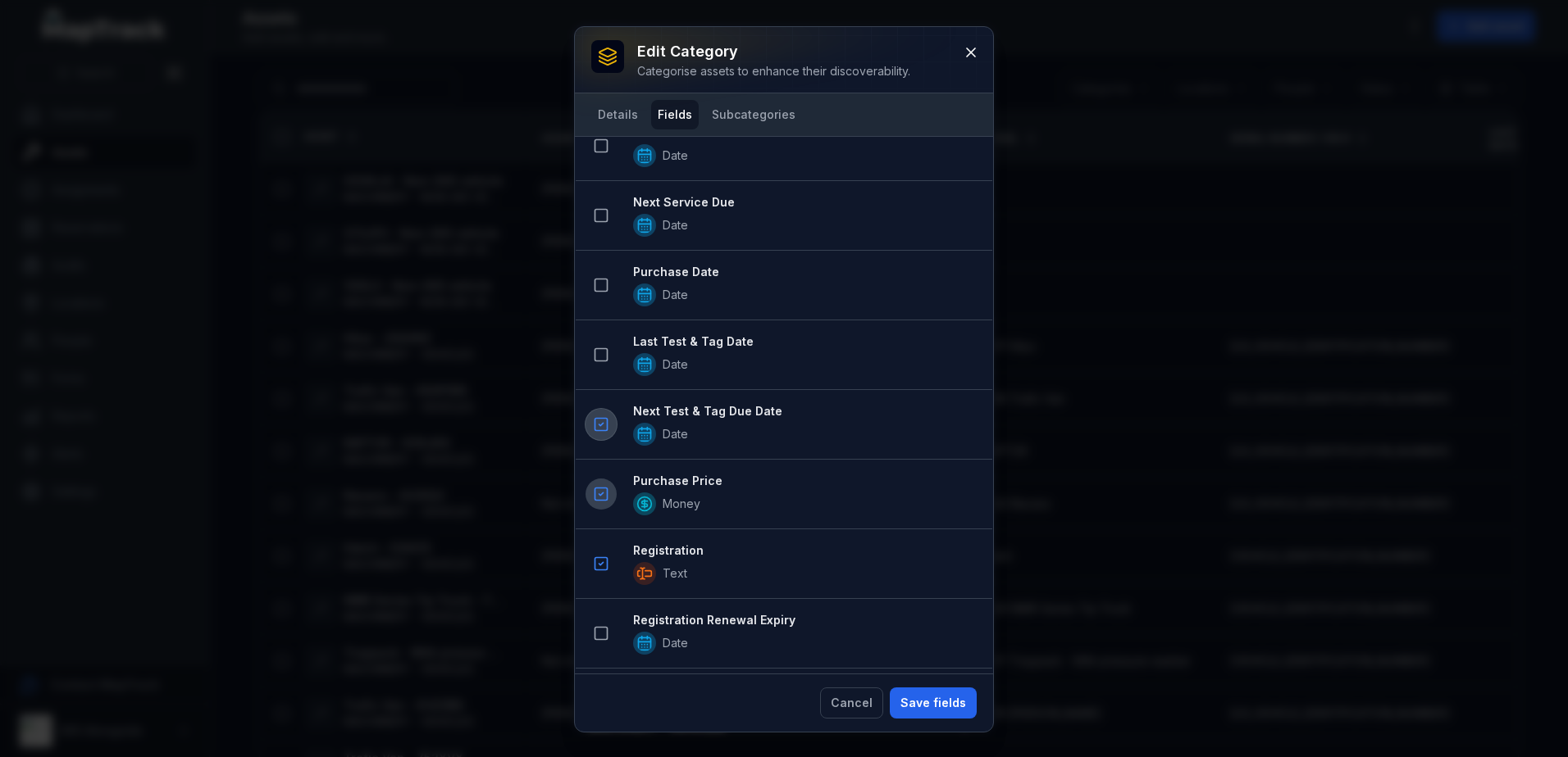
click at [602, 423] on icon at bounding box center [601, 424] width 17 height 17
click at [603, 496] on icon at bounding box center [601, 494] width 17 height 17
click at [601, 560] on icon at bounding box center [601, 564] width 17 height 17
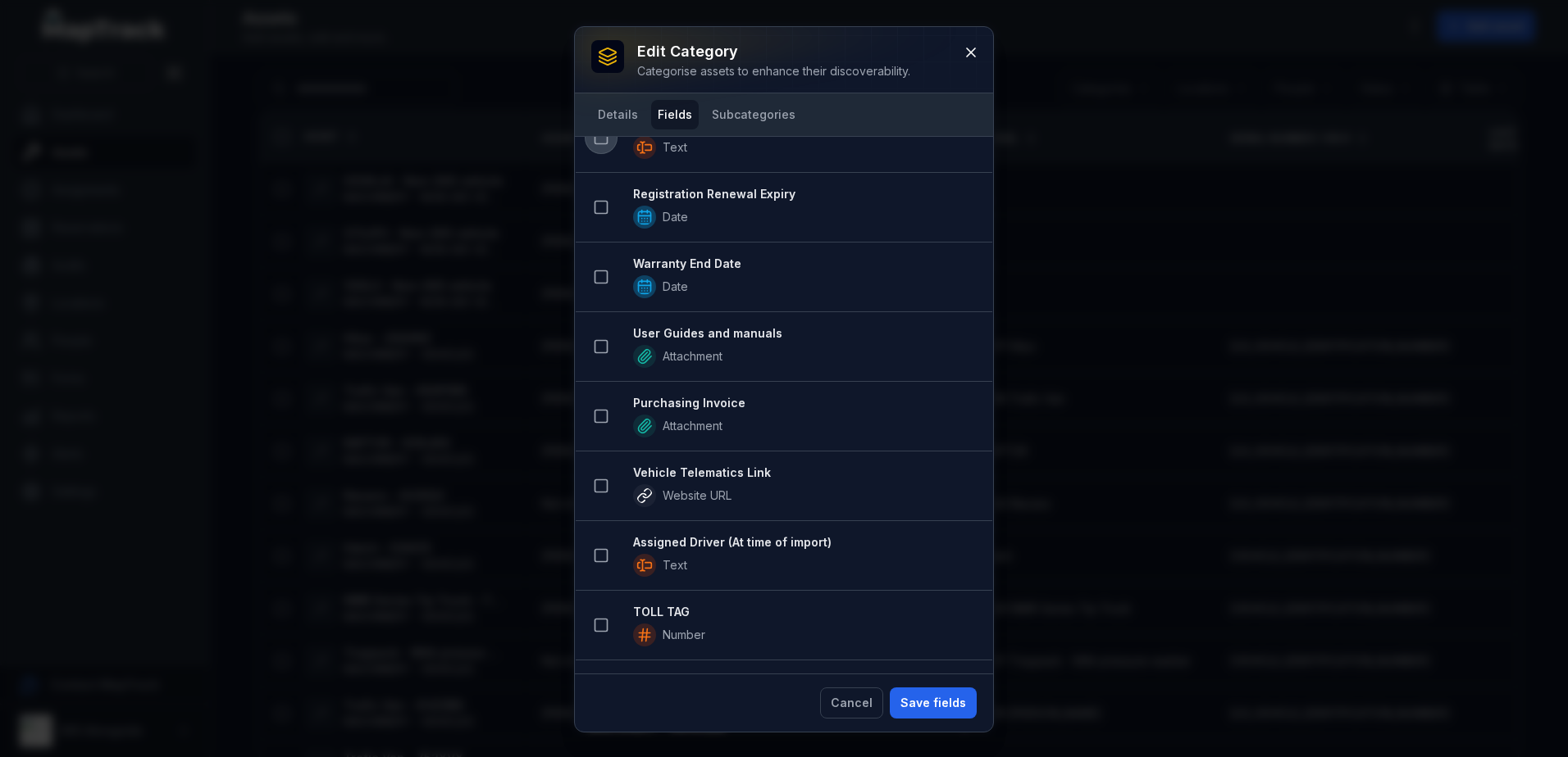
scroll to position [737, 0]
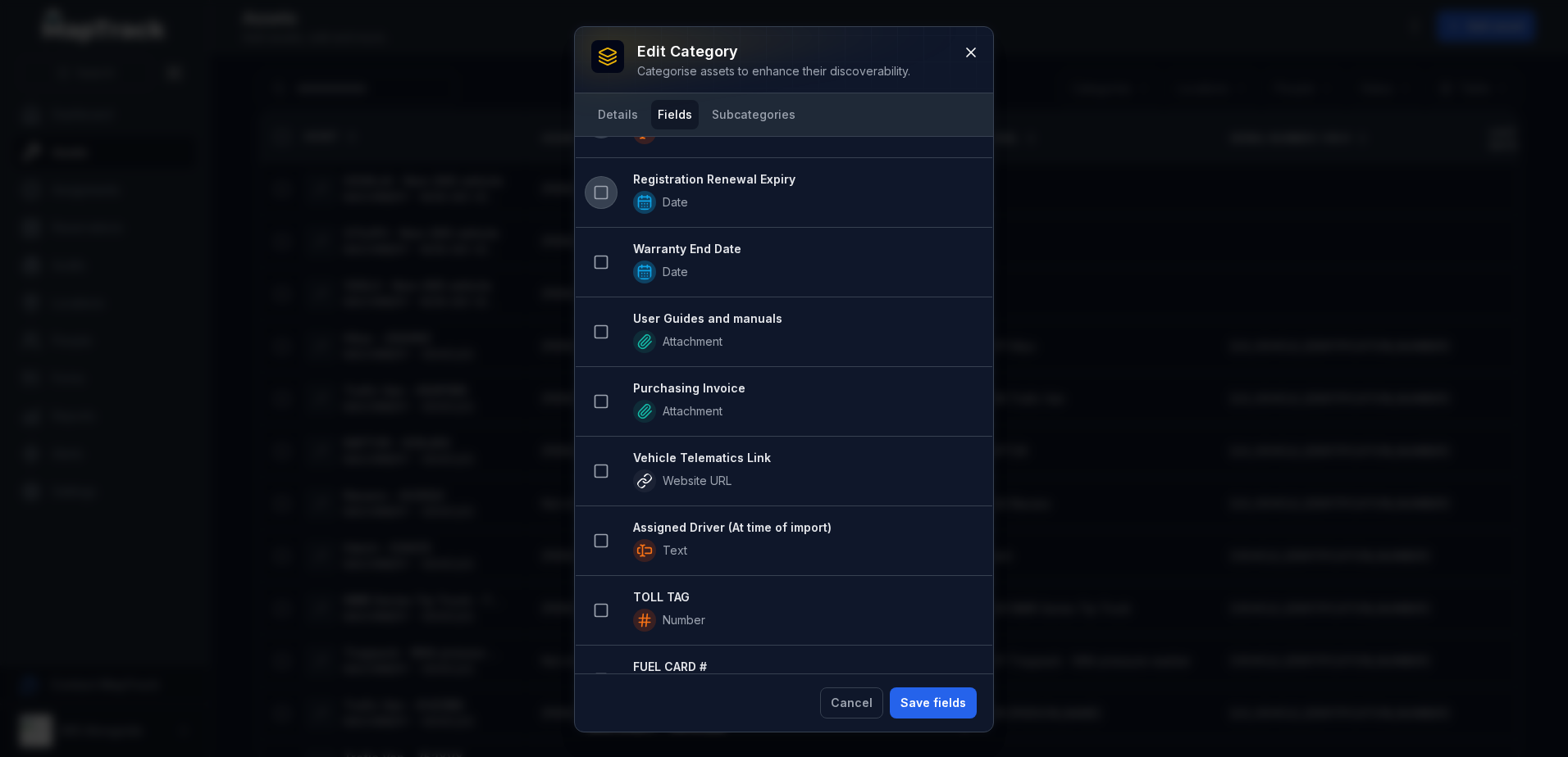
click at [606, 193] on icon at bounding box center [601, 192] width 17 height 17
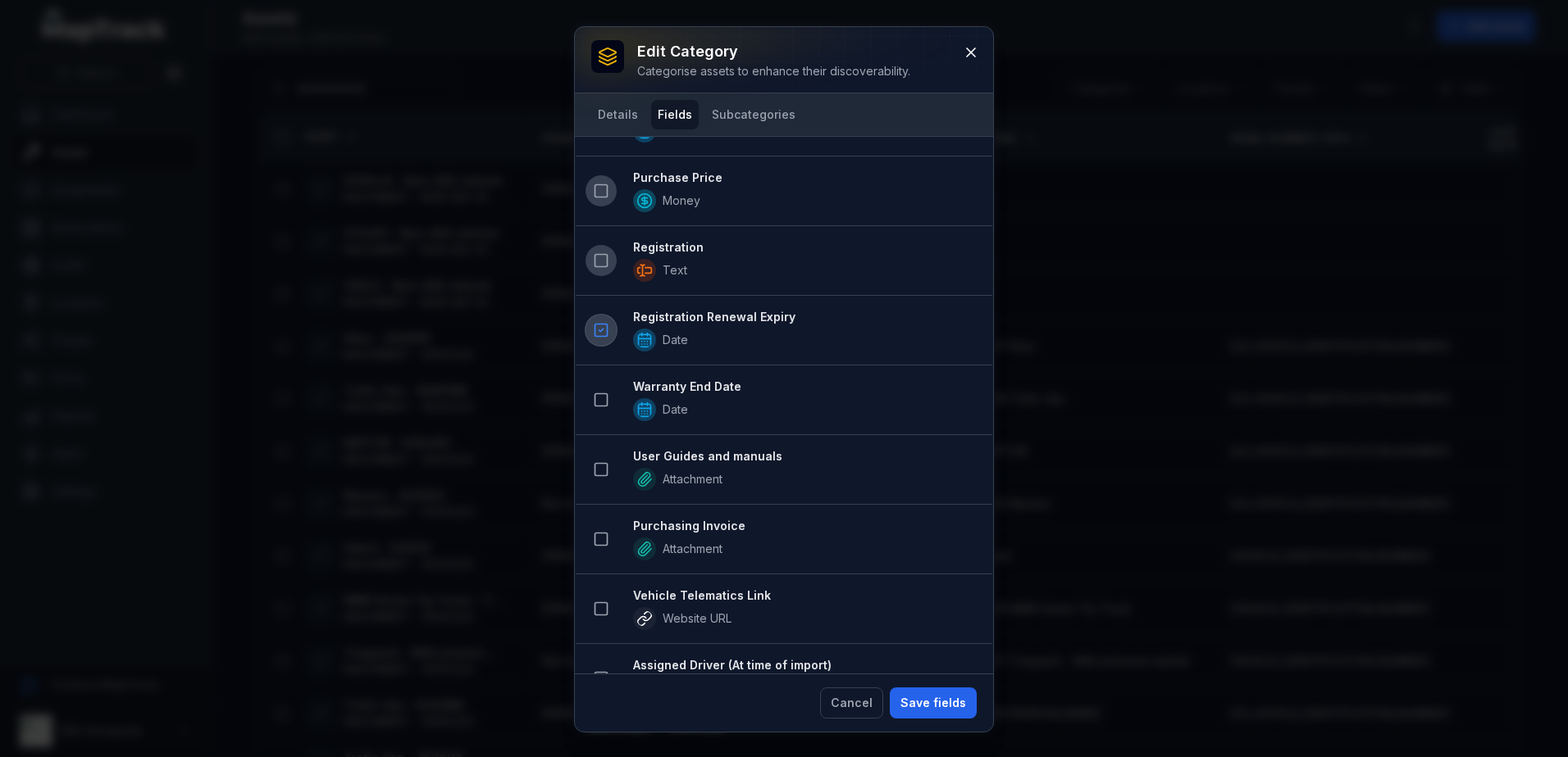
scroll to position [875, 0]
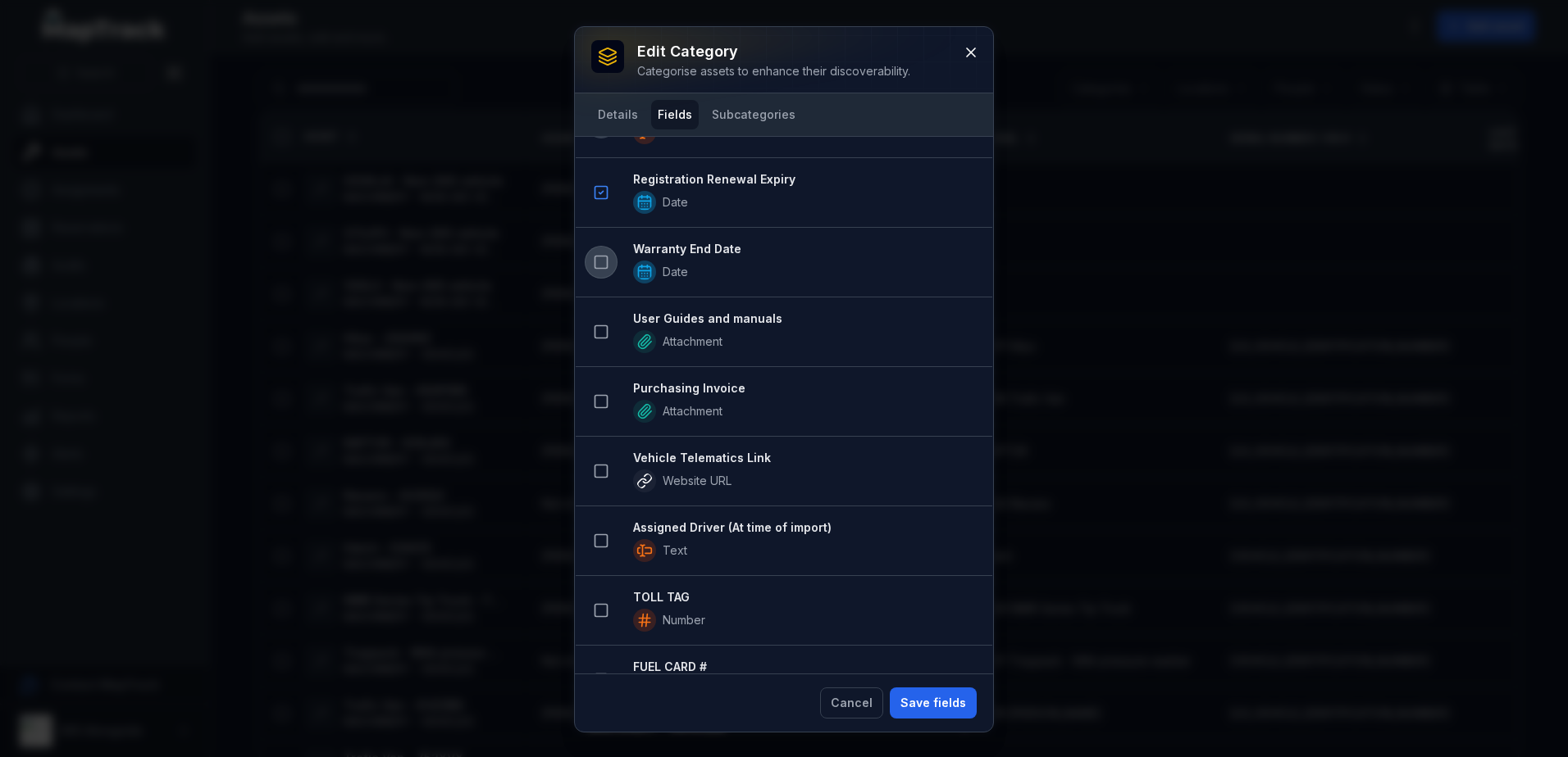
click at [596, 260] on rect at bounding box center [602, 262] width 12 height 12
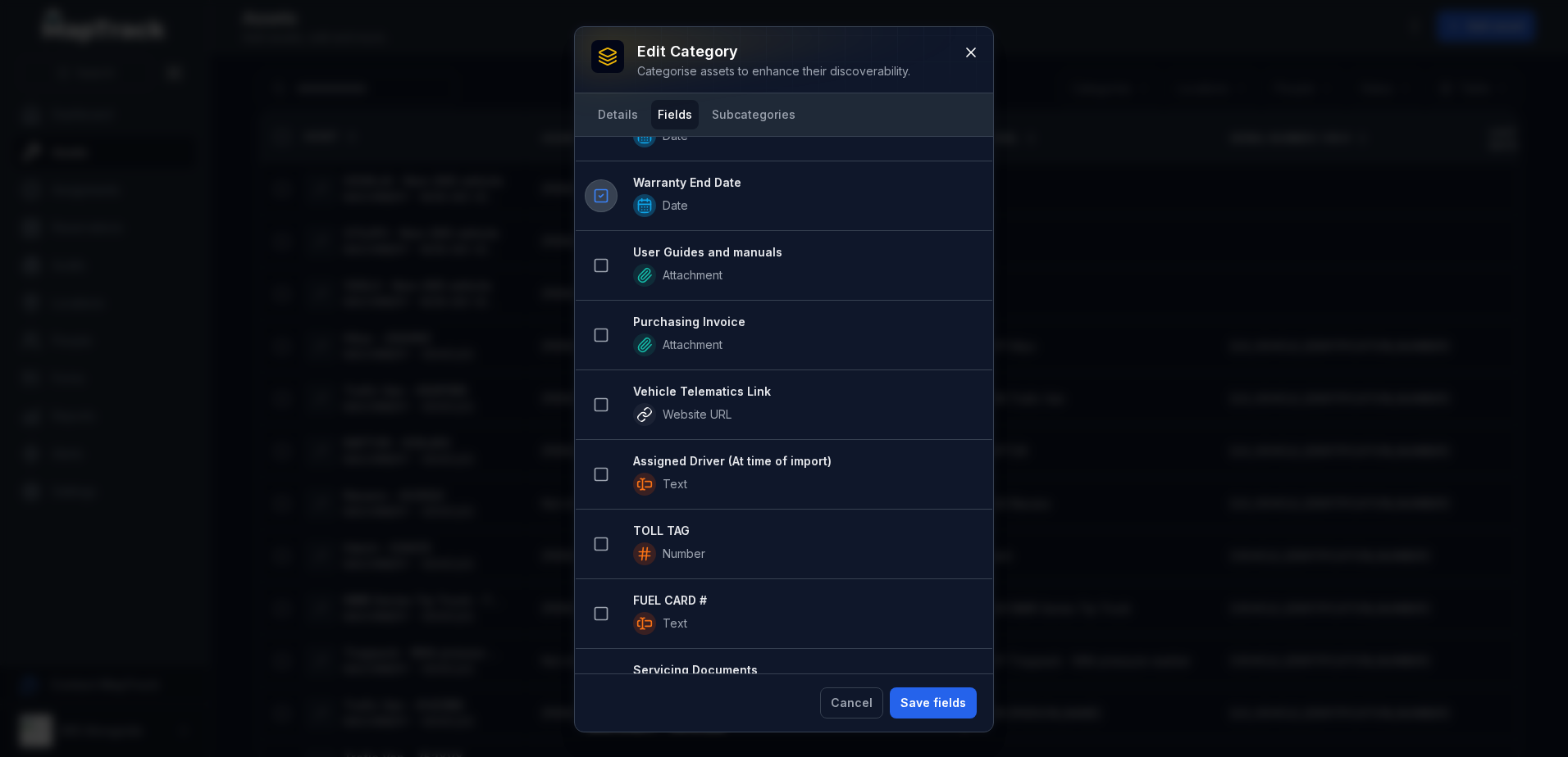
scroll to position [975, 0]
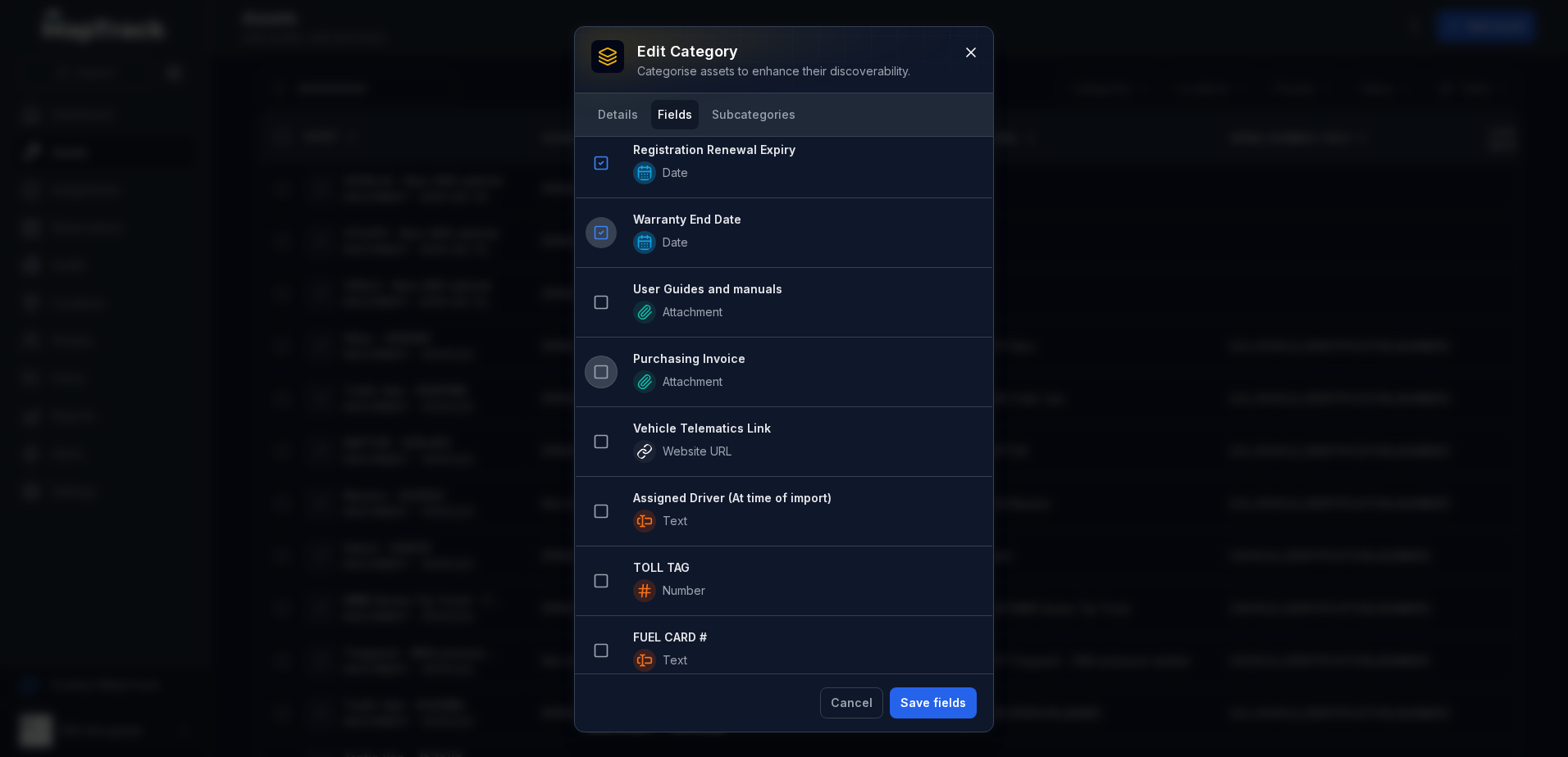
click at [600, 373] on icon at bounding box center [601, 372] width 17 height 17
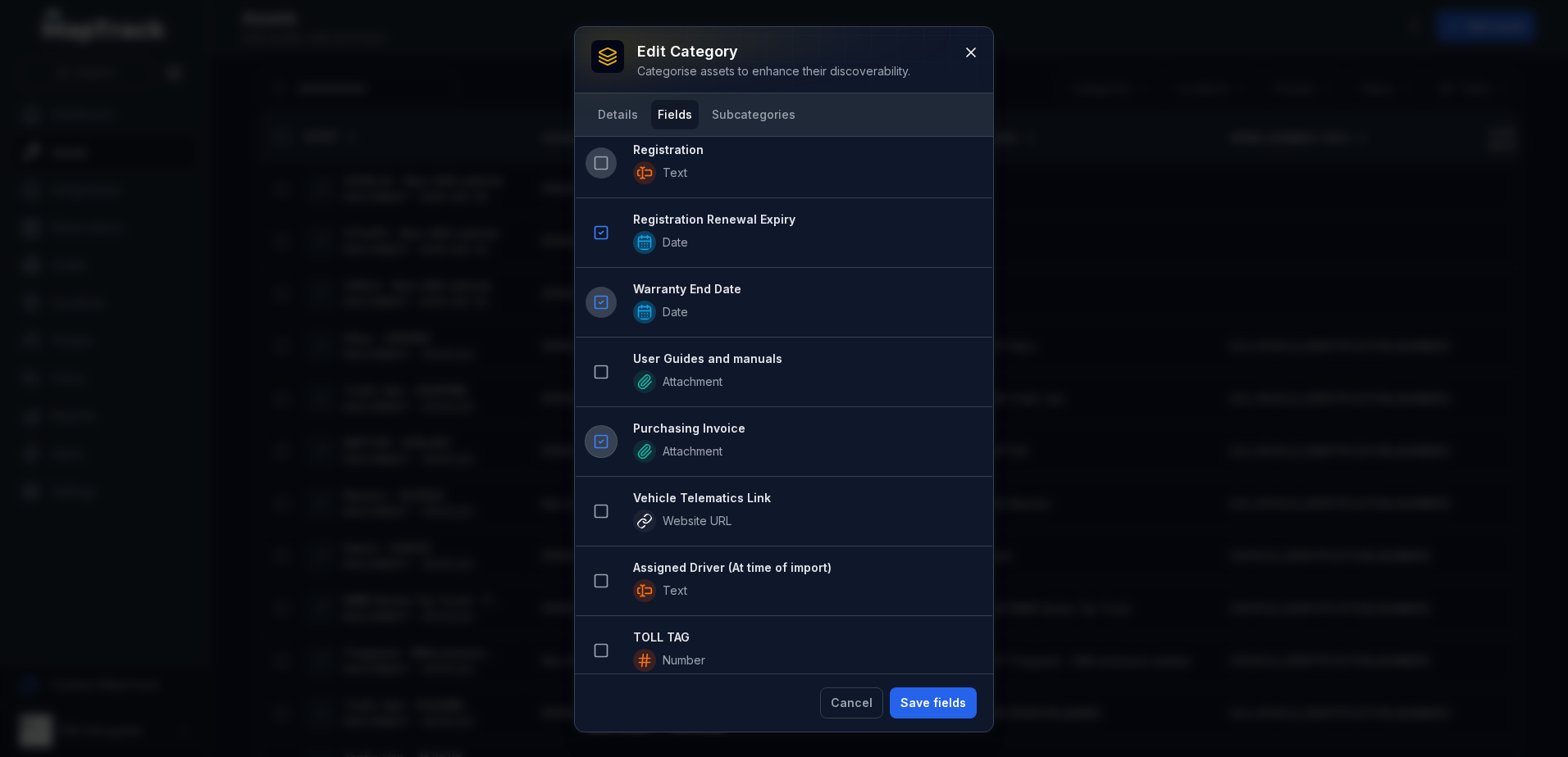
scroll to position [1044, 0]
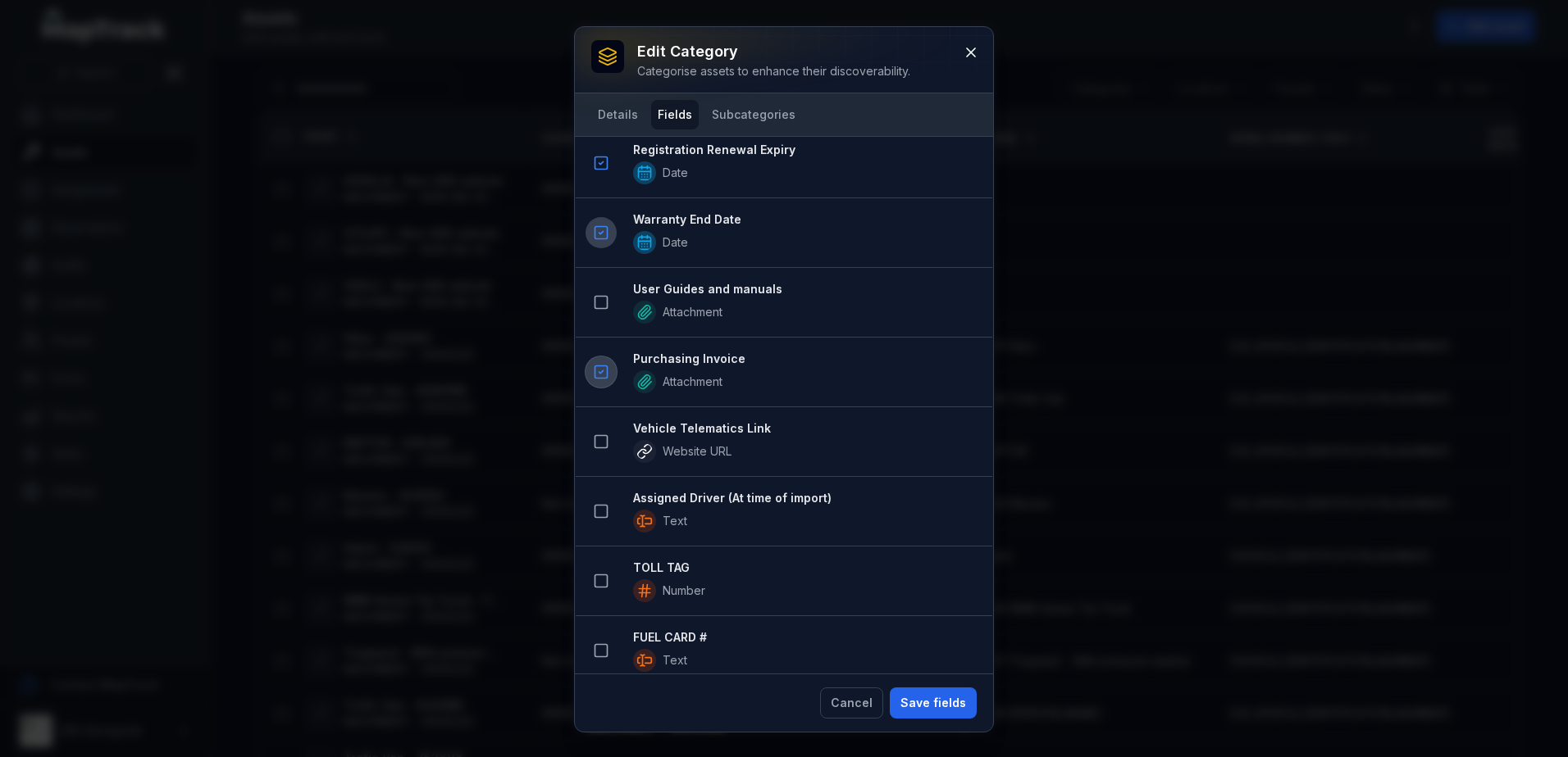
click at [600, 363] on button at bounding box center [602, 373] width 32 height 32
click at [608, 236] on icon at bounding box center [601, 233] width 17 height 17
click at [602, 159] on icon at bounding box center [601, 163] width 17 height 17
click at [603, 573] on icon at bounding box center [601, 581] width 17 height 17
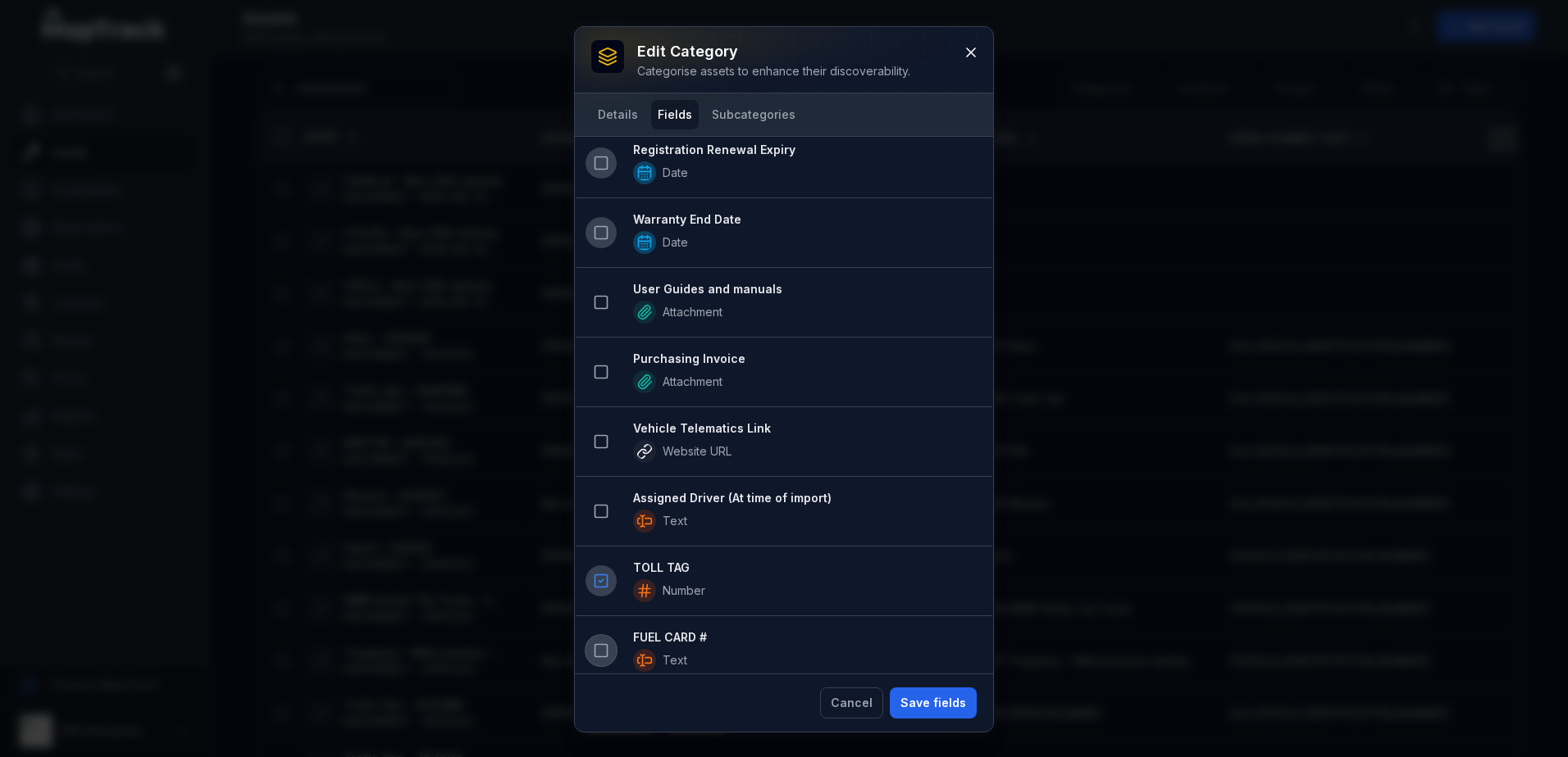
click at [601, 648] on icon at bounding box center [601, 651] width 17 height 17
click at [606, 516] on icon at bounding box center [601, 511] width 17 height 17
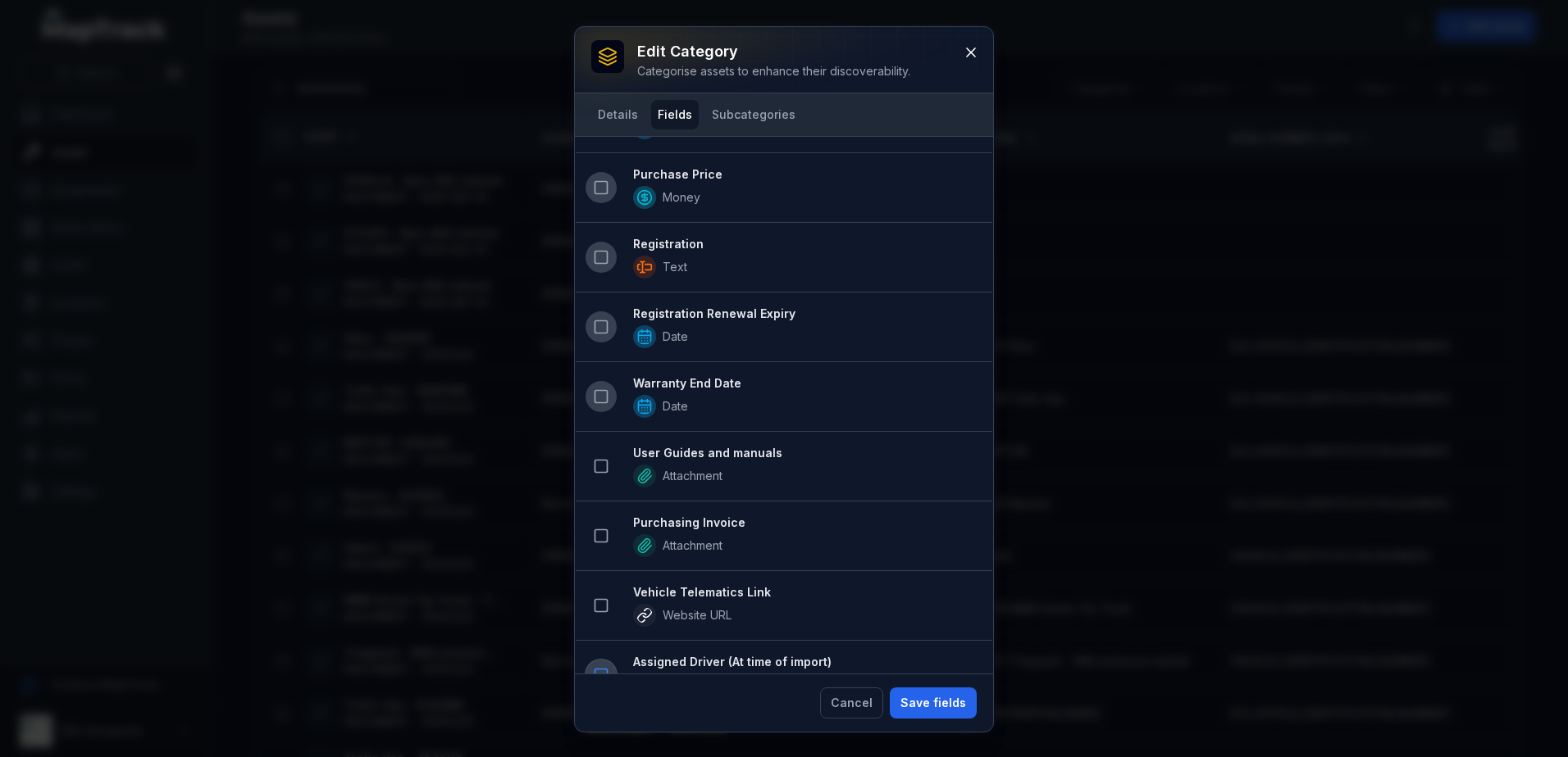
scroll to position [1126, 0]
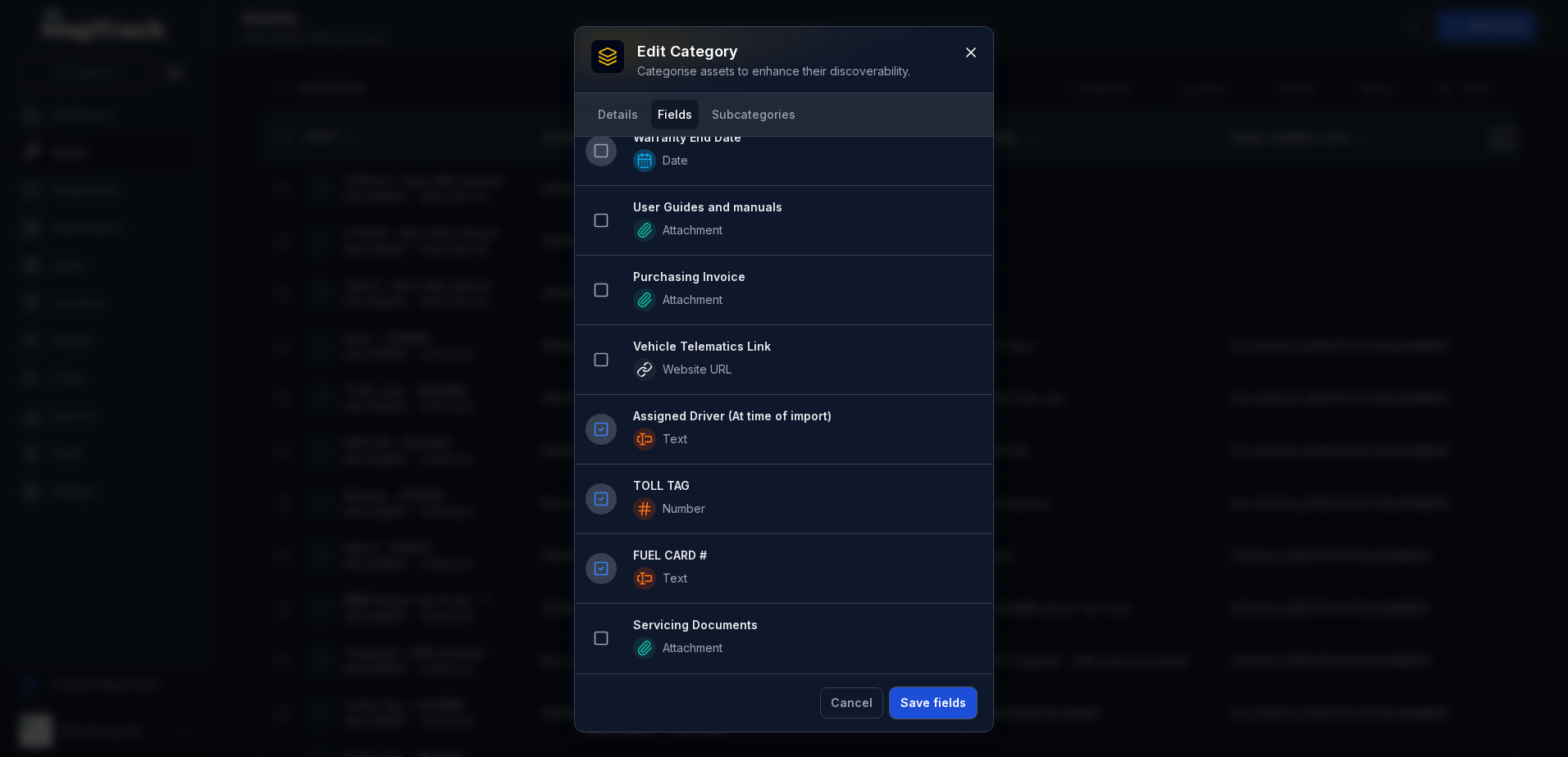
click at [945, 704] on button "Save fields" at bounding box center [933, 704] width 87 height 32
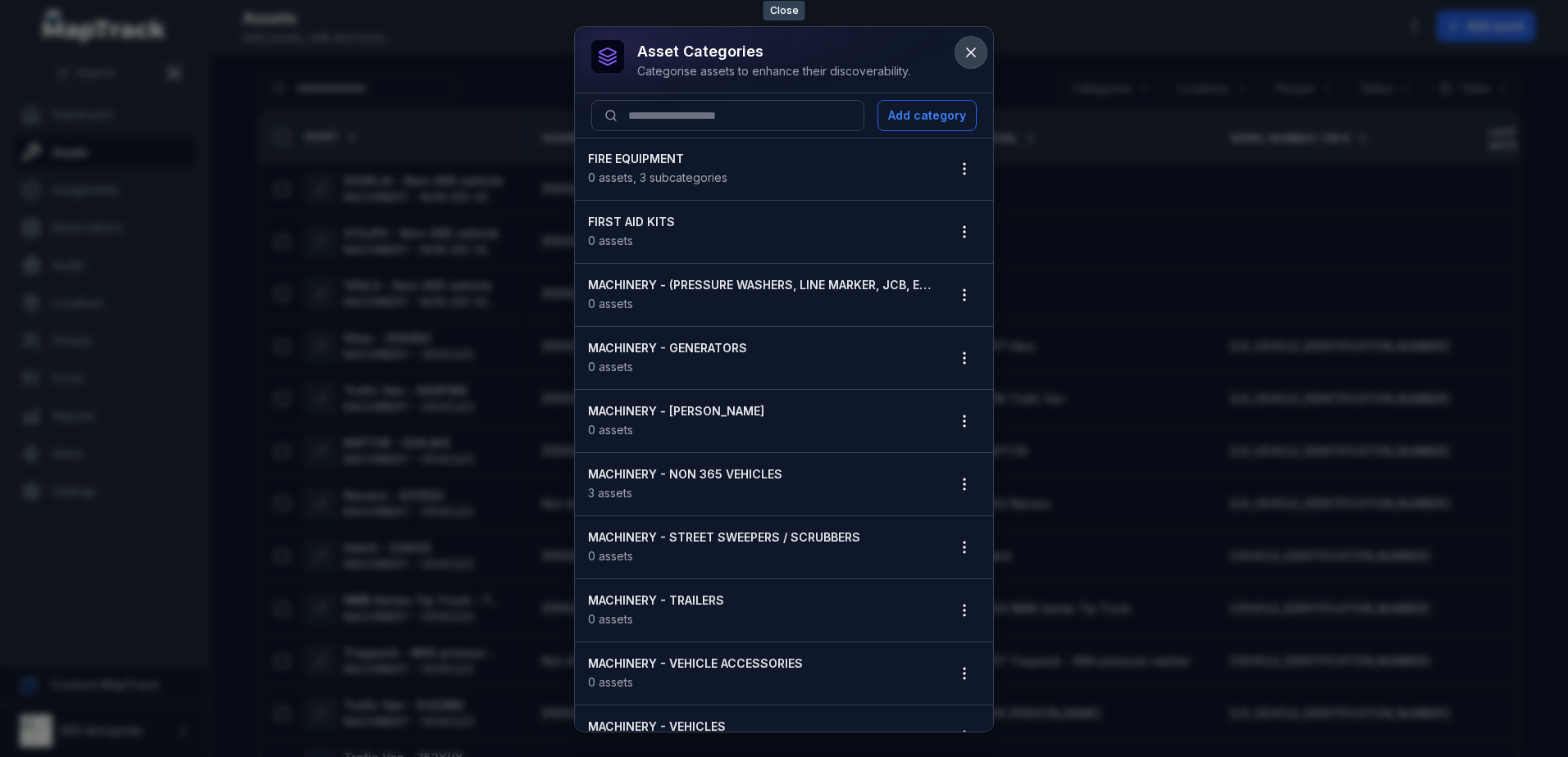
click at [968, 54] on icon at bounding box center [970, 52] width 8 height 8
